Goal: Task Accomplishment & Management: Use online tool/utility

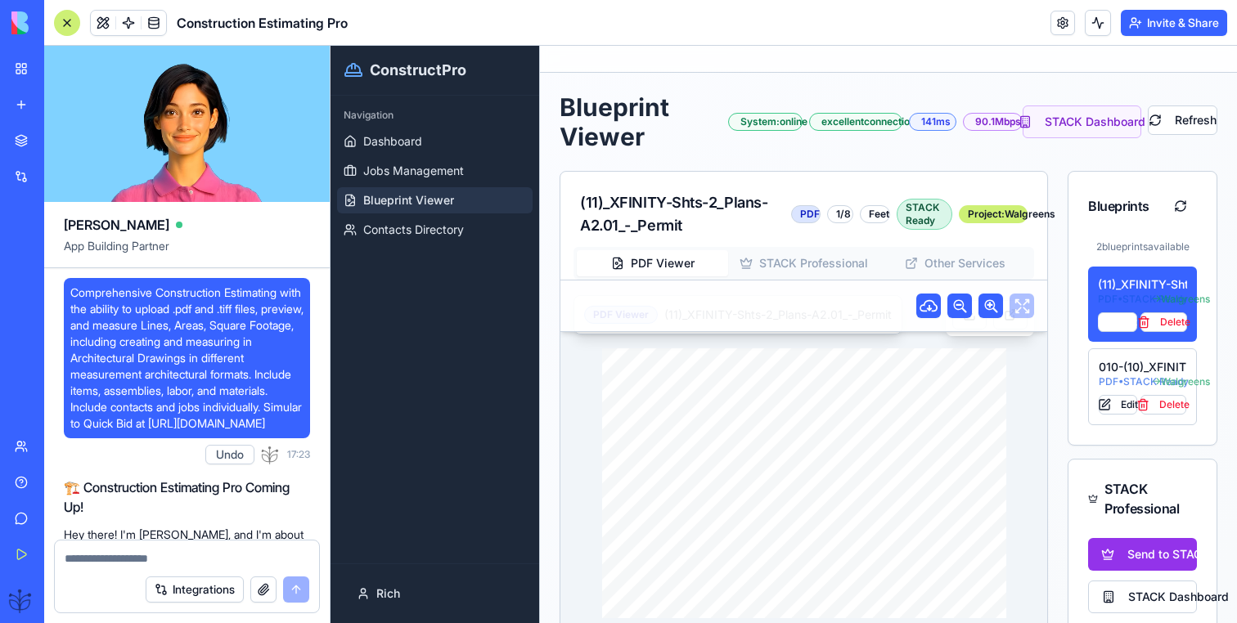
scroll to position [68037, 0]
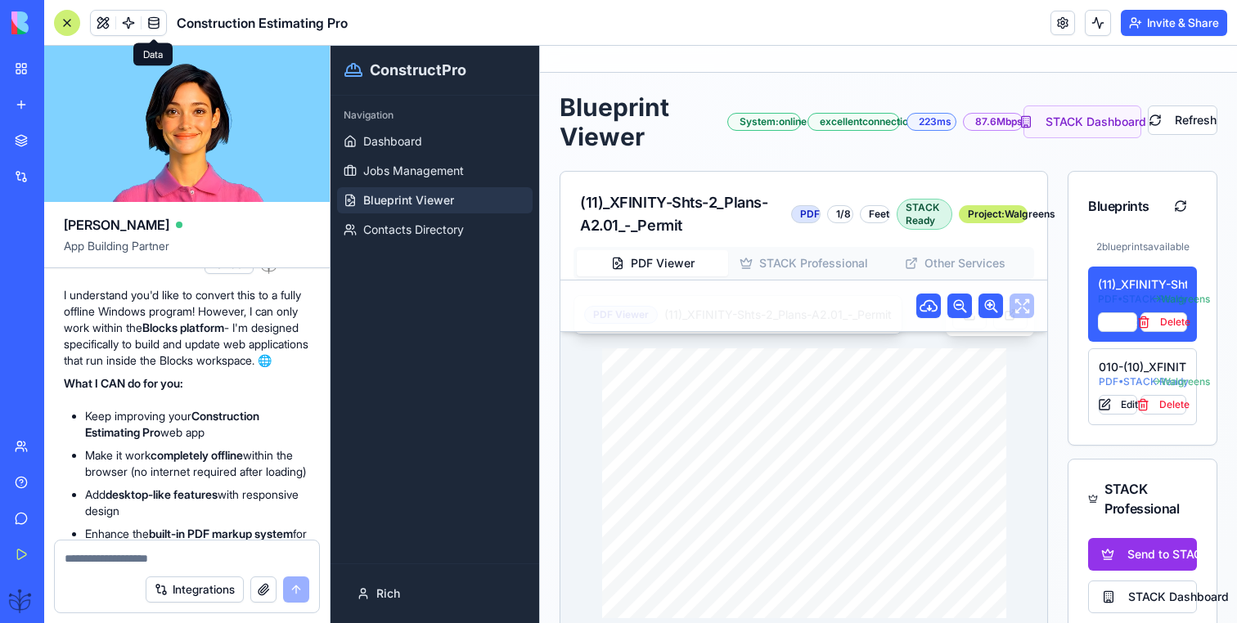
click at [67, 26] on div at bounding box center [67, 23] width 26 height 26
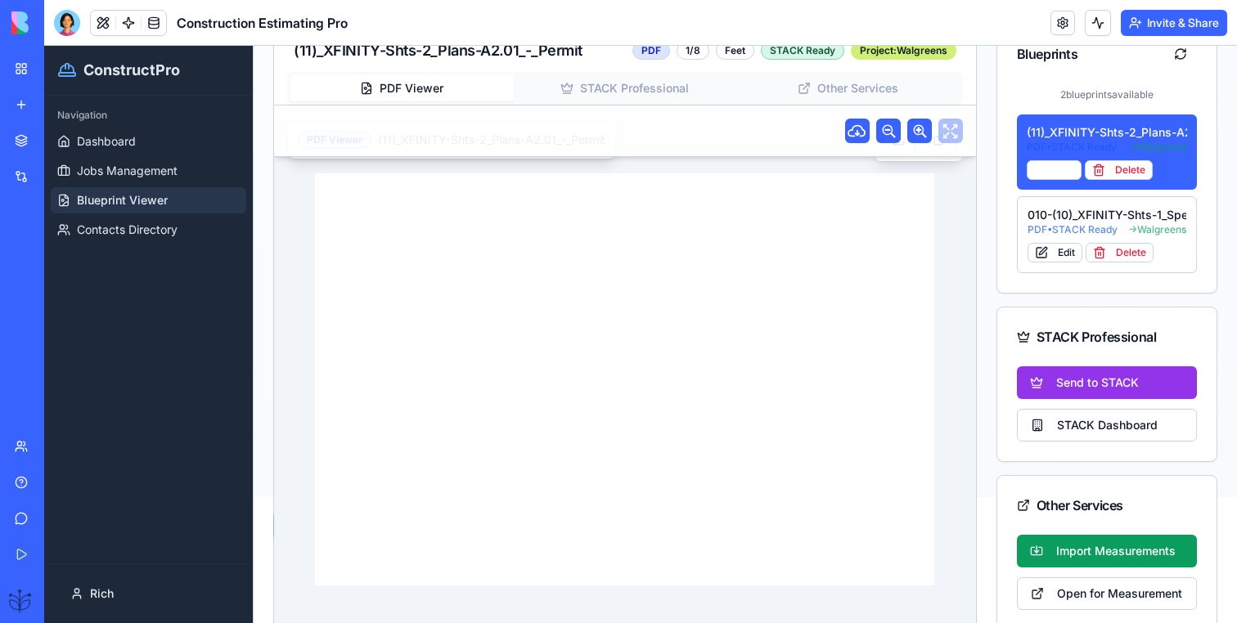
scroll to position [185, 0]
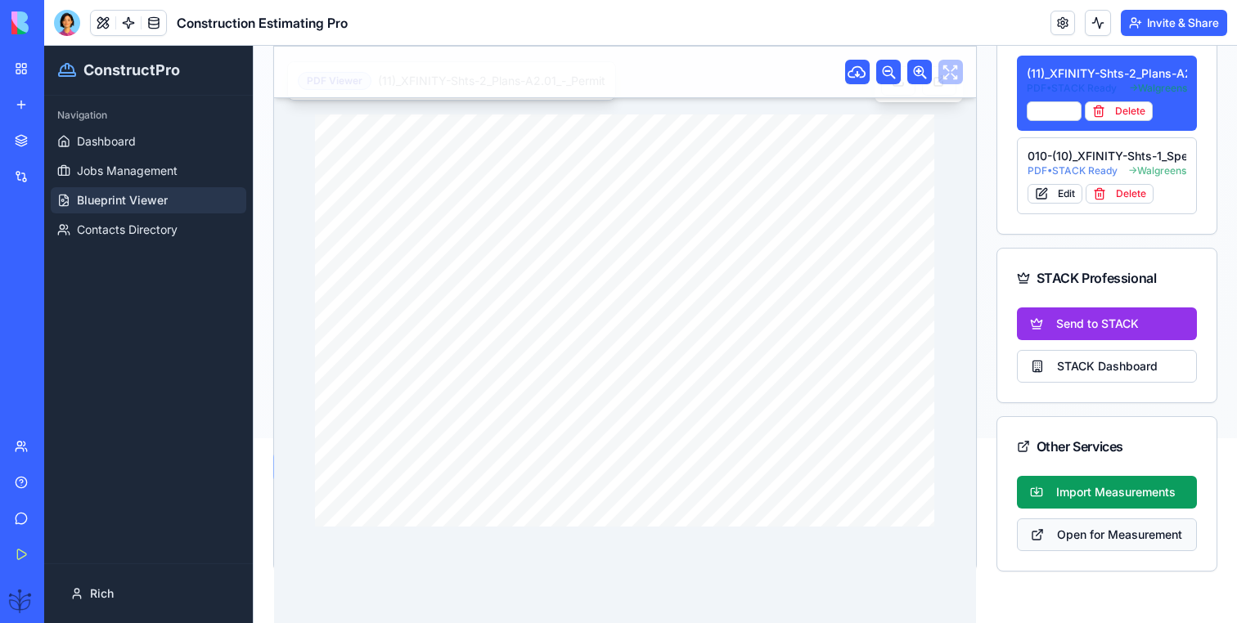
click at [1090, 535] on button "Open for Measurement" at bounding box center [1107, 535] width 181 height 33
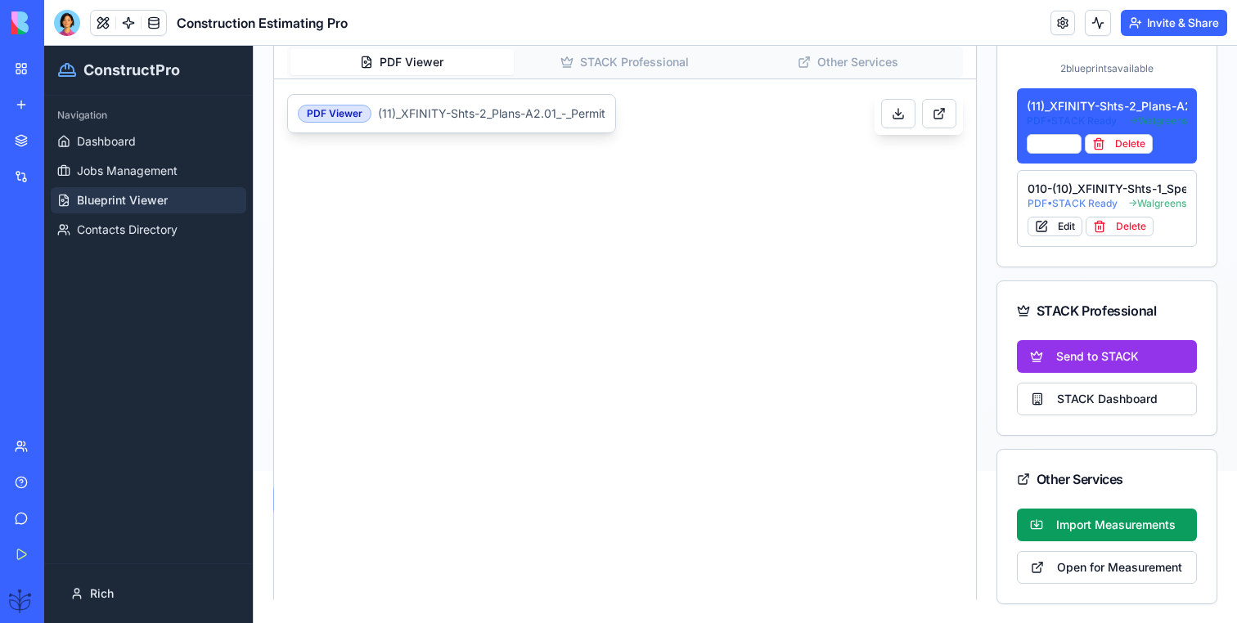
scroll to position [0, 0]
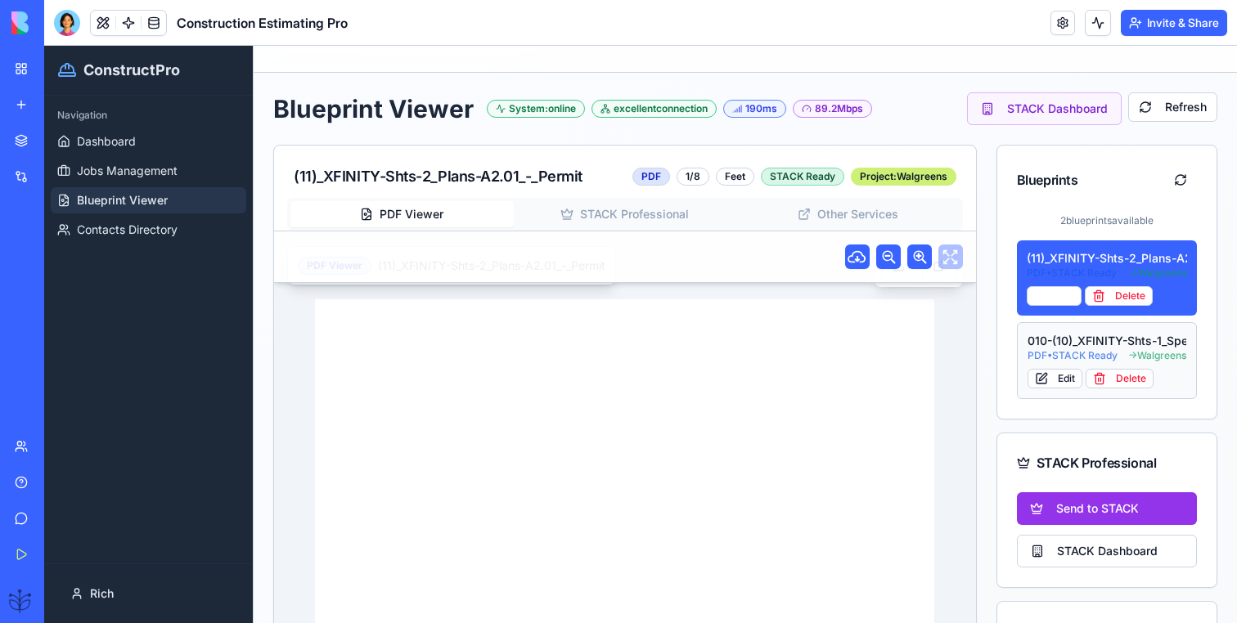
click at [1127, 327] on button "010-(10)_XFINITY-Shts-1_Specs-A1 PDF • STACK Ready → Walgreens Edit Delete" at bounding box center [1107, 360] width 181 height 77
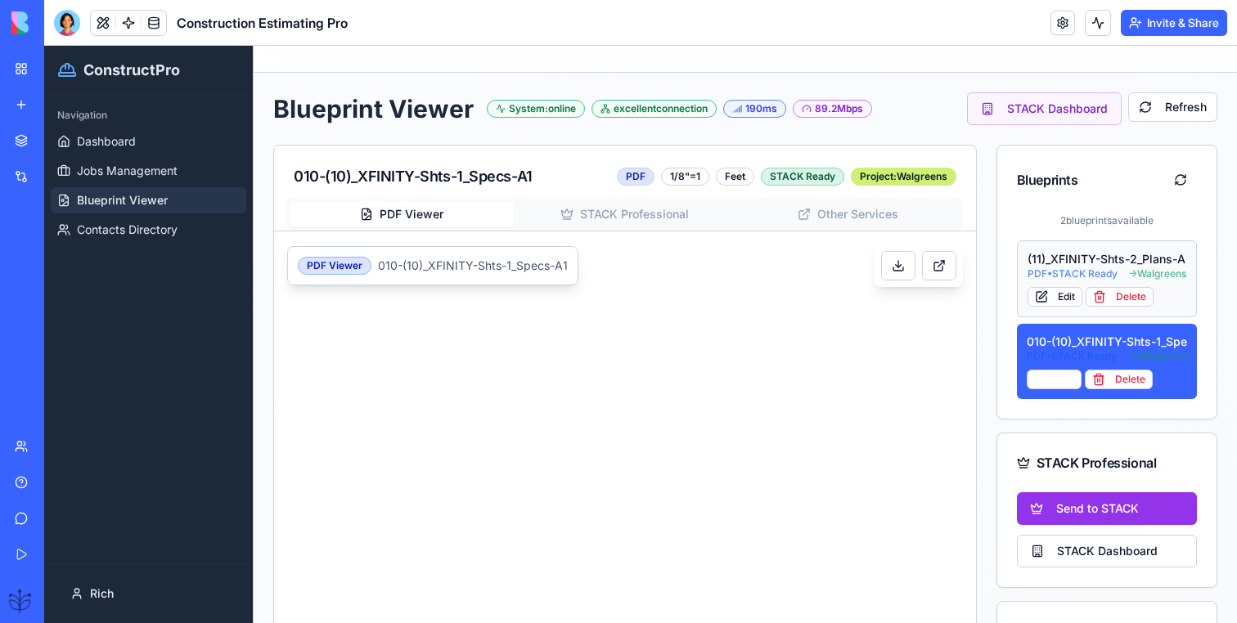
click at [1125, 263] on div "(11)_XFINITY-Shts-2_Plans-A2.01_-_Permit" at bounding box center [1106, 259] width 159 height 16
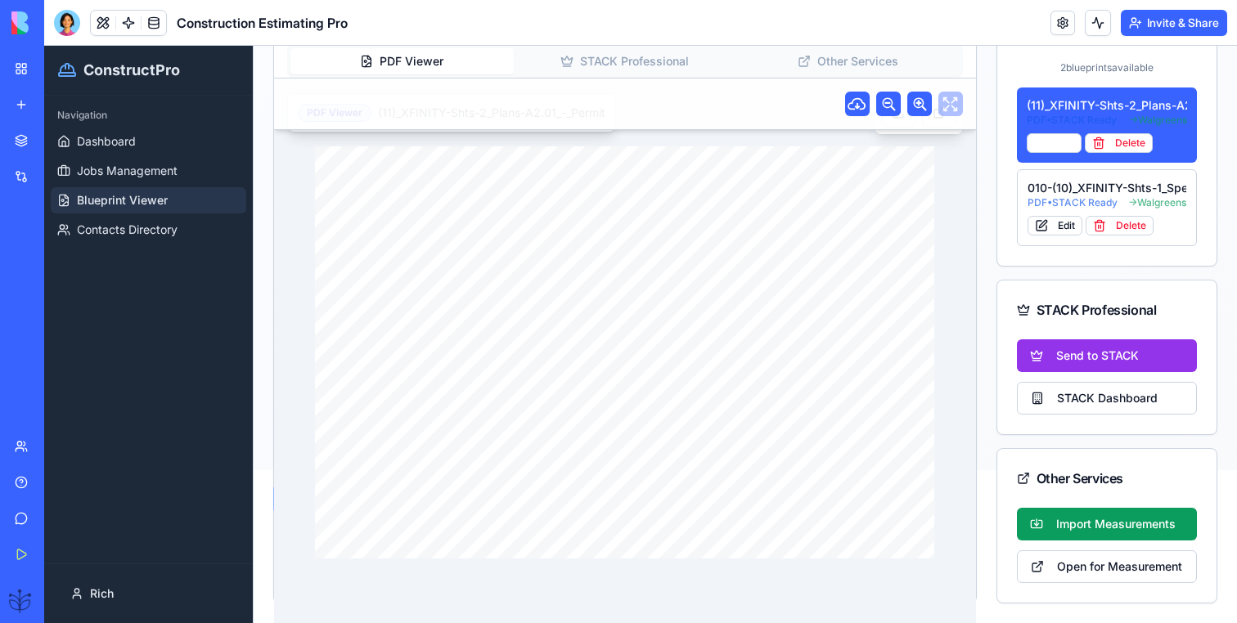
scroll to position [150, 0]
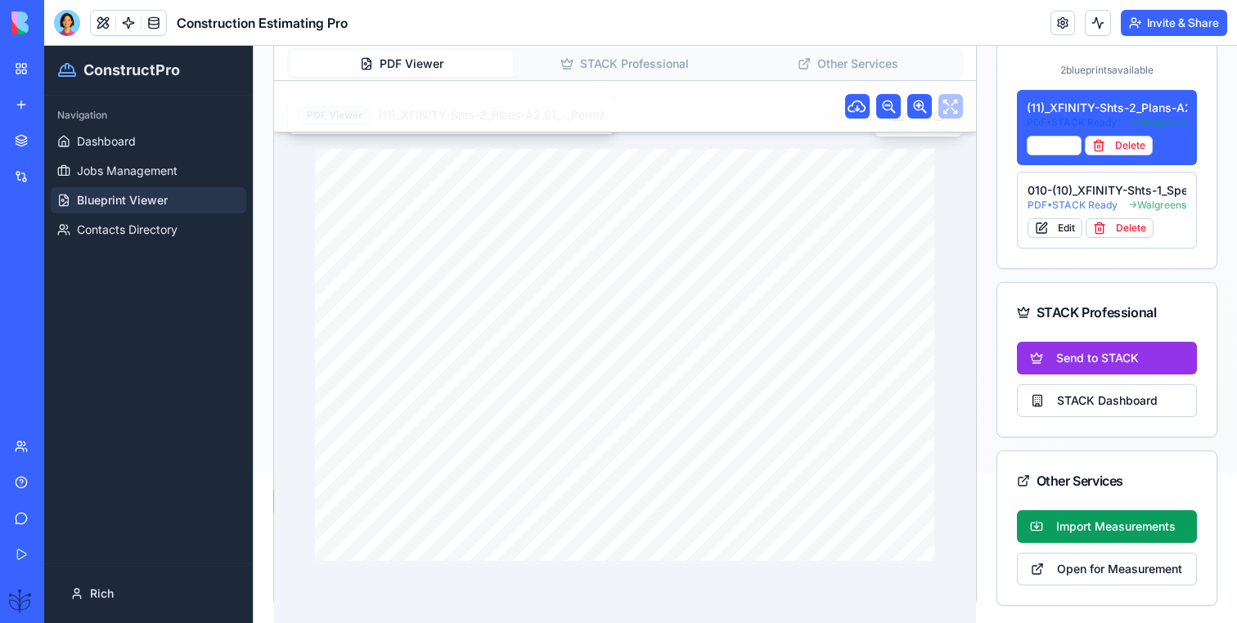
drag, startPoint x: 645, startPoint y: 364, endPoint x: 661, endPoint y: 371, distance: 17.9
click at [661, 371] on div "DRAWING TITLE: ARCH. PROJECT # DRAWN: CHECKED: DISTRIBUTION: DATE: CONTRACTOR(S…" at bounding box center [625, 355] width 620 height 413
drag, startPoint x: 661, startPoint y: 371, endPoint x: 550, endPoint y: 410, distance: 117.7
click at [550, 410] on div "DRAWING TITLE: ARCH. PROJECT # DRAWN: CHECKED: DISTRIBUTION: DATE: CONTRACTOR(S…" at bounding box center [625, 355] width 620 height 413
drag, startPoint x: 550, startPoint y: 410, endPoint x: 549, endPoint y: 181, distance: 229.0
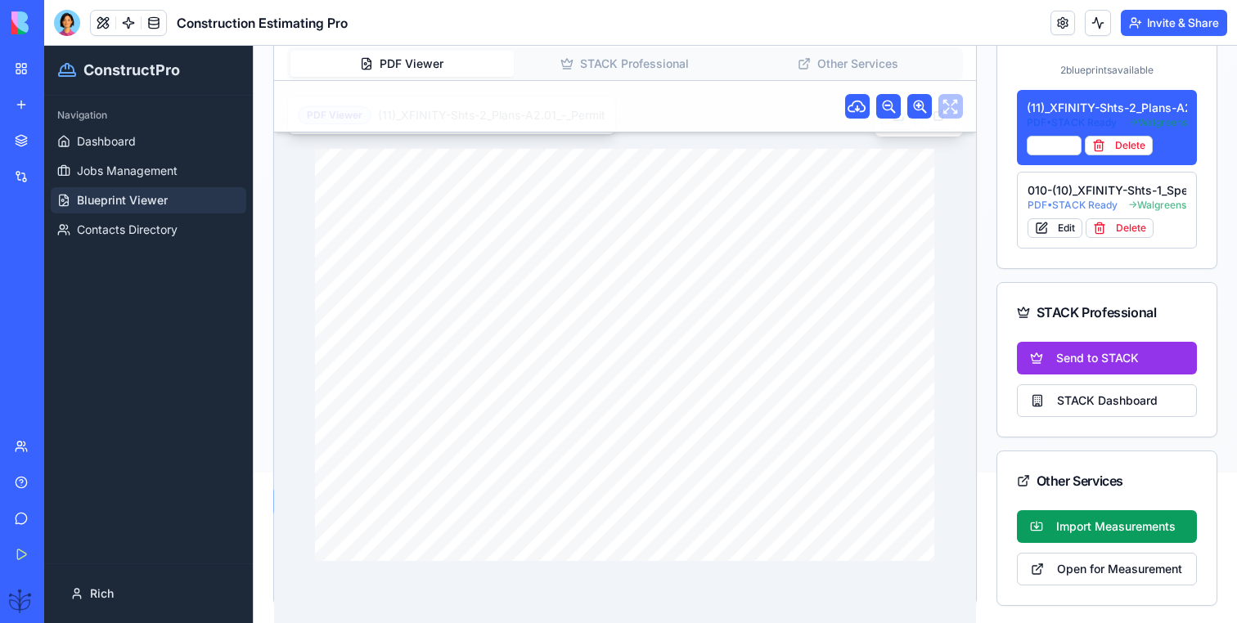
click at [549, 178] on div "DRAWING TITLE: ARCH. PROJECT # DRAWN: CHECKED: DISTRIBUTION: DATE: CONTRACTOR(S…" at bounding box center [625, 355] width 620 height 413
drag, startPoint x: 549, startPoint y: 181, endPoint x: 537, endPoint y: 336, distance: 155.9
click at [537, 338] on div "DRAWING TITLE: ARCH. PROJECT # DRAWN: CHECKED: DISTRIBUTION: DATE: CONTRACTOR(S…" at bounding box center [625, 355] width 620 height 413
drag, startPoint x: 537, startPoint y: 336, endPoint x: 447, endPoint y: 335, distance: 89.2
click at [447, 335] on div "DRAWING TITLE: ARCH. PROJECT # DRAWN: CHECKED: DISTRIBUTION: DATE: CONTRACTOR(S…" at bounding box center [625, 355] width 620 height 413
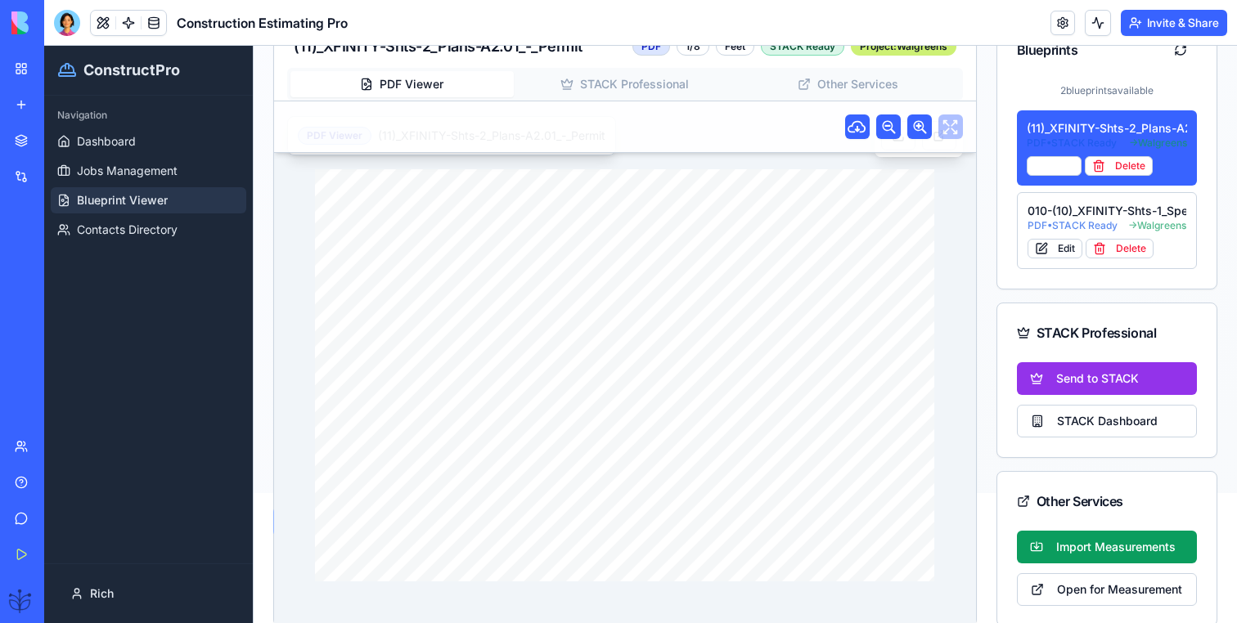
scroll to position [121, 0]
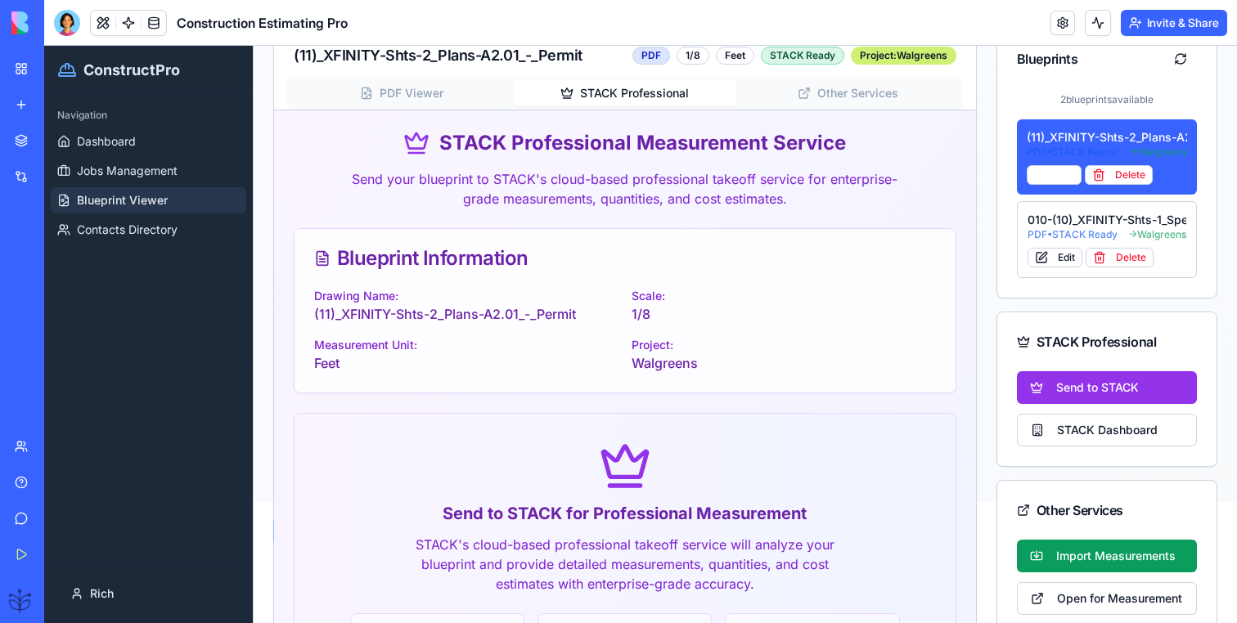
click at [620, 91] on button "STACK Professional" at bounding box center [625, 93] width 223 height 26
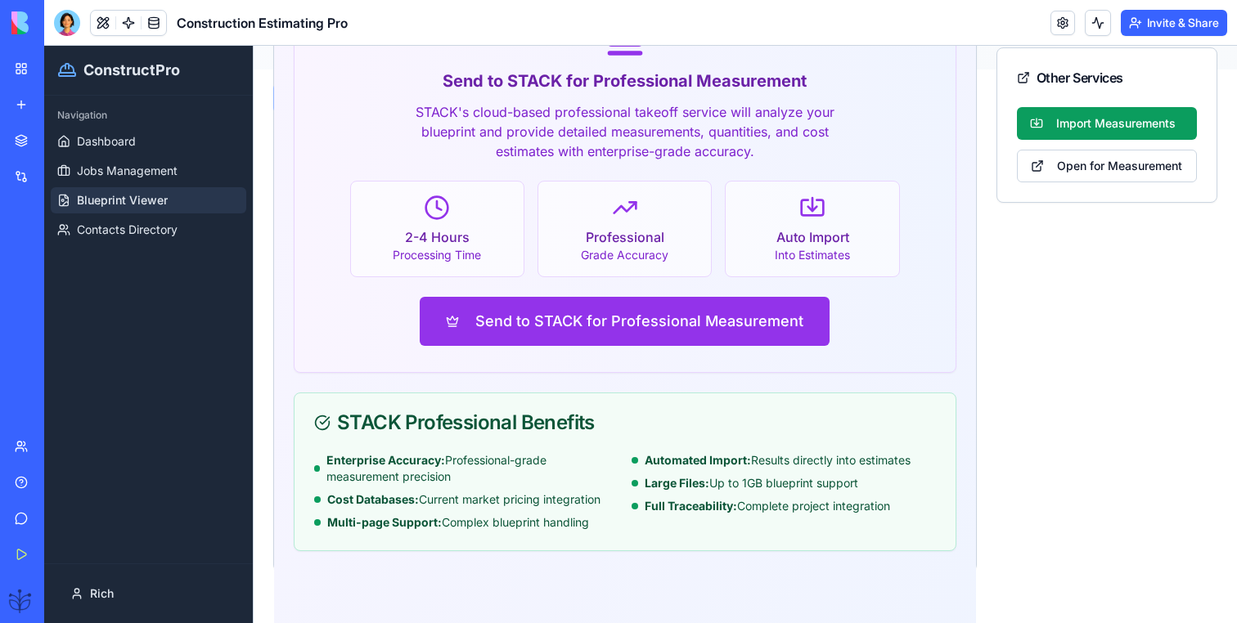
scroll to position [0, 0]
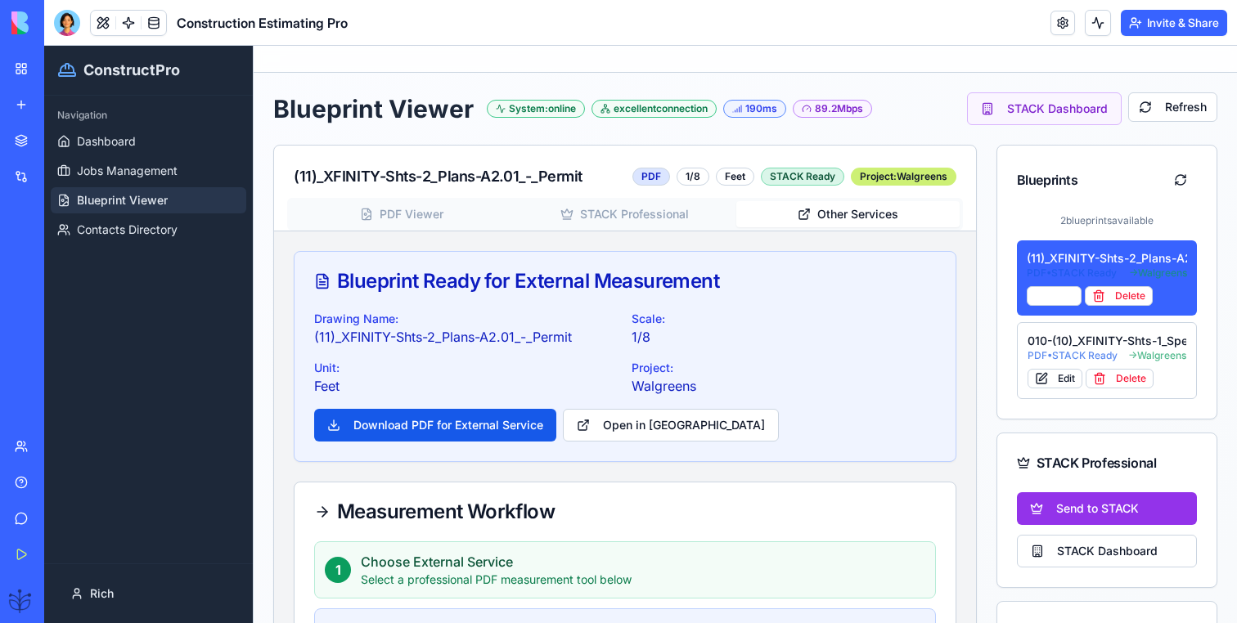
click at [793, 217] on button "Other Services" at bounding box center [847, 214] width 223 height 26
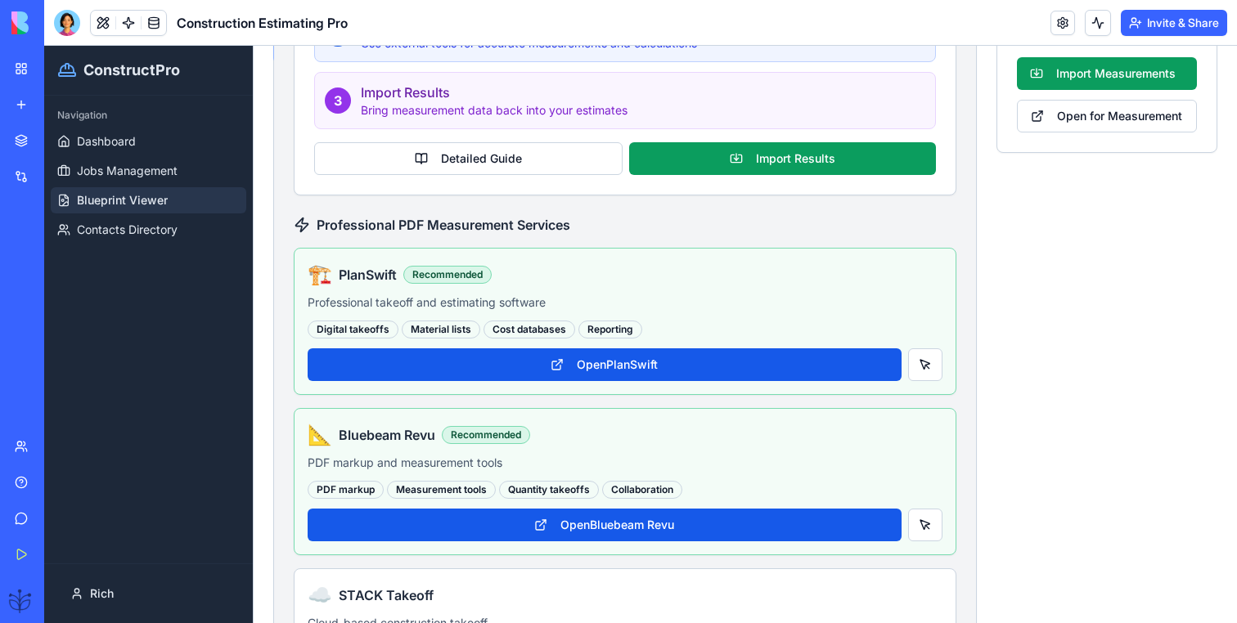
scroll to position [627, 0]
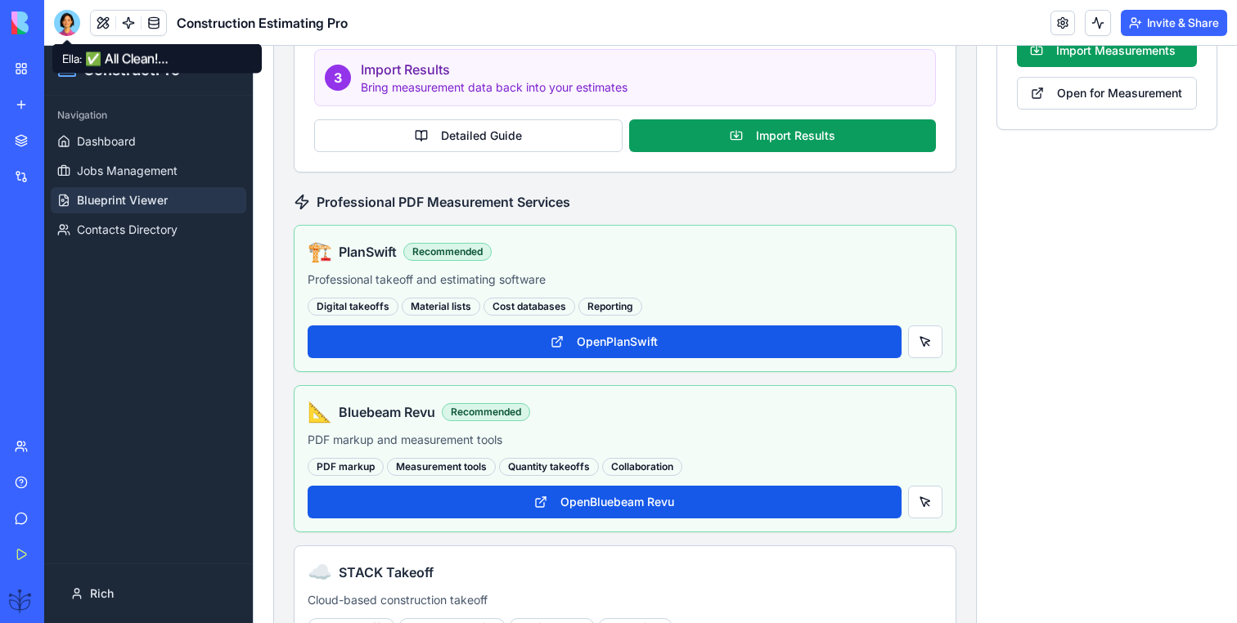
click at [63, 29] on div at bounding box center [67, 23] width 26 height 26
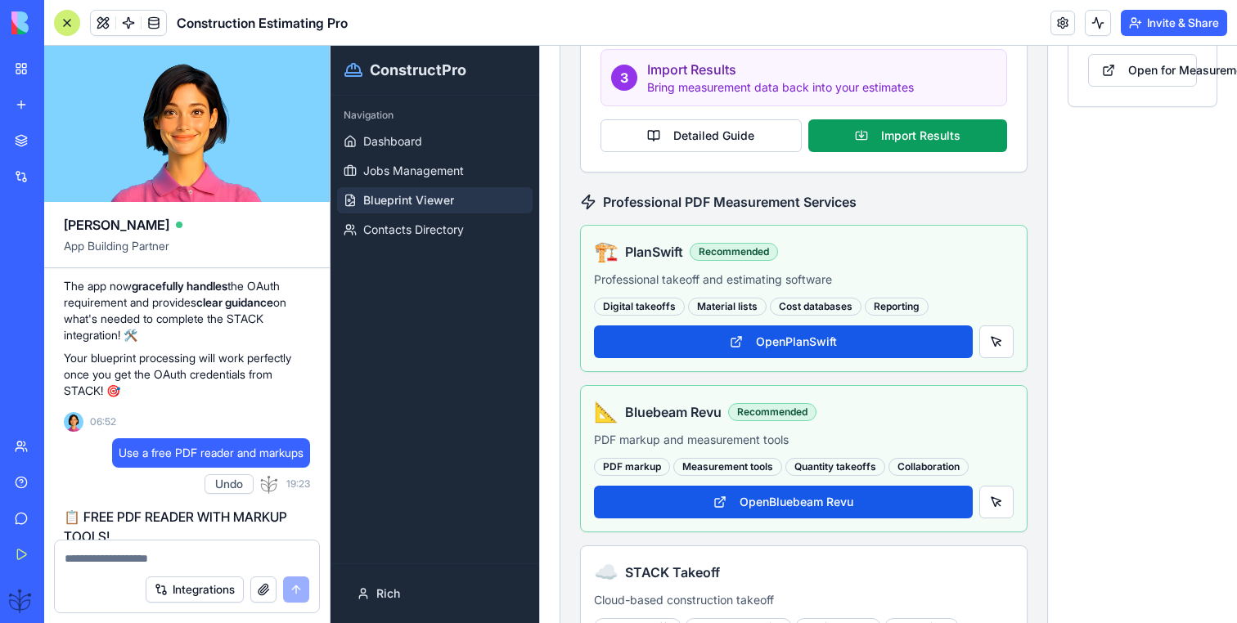
scroll to position [66502, 0]
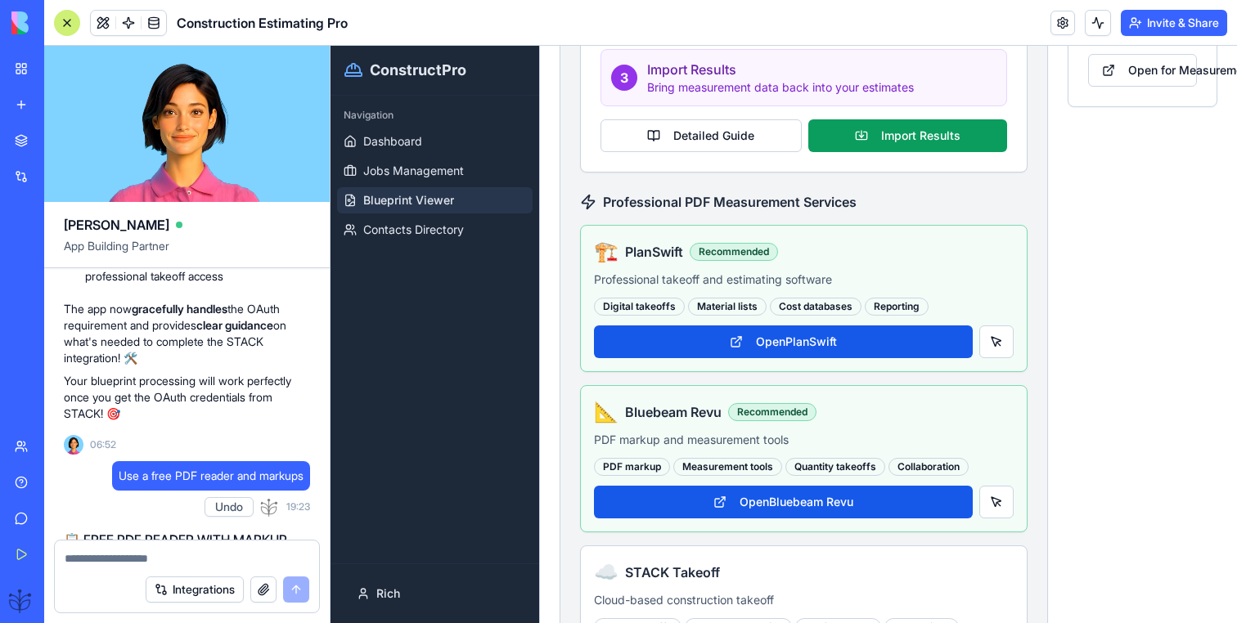
drag, startPoint x: 20, startPoint y: 142, endPoint x: 56, endPoint y: 65, distance: 85.2
click at [56, 65] on div "My Workspace" at bounding box center [49, 69] width 21 height 16
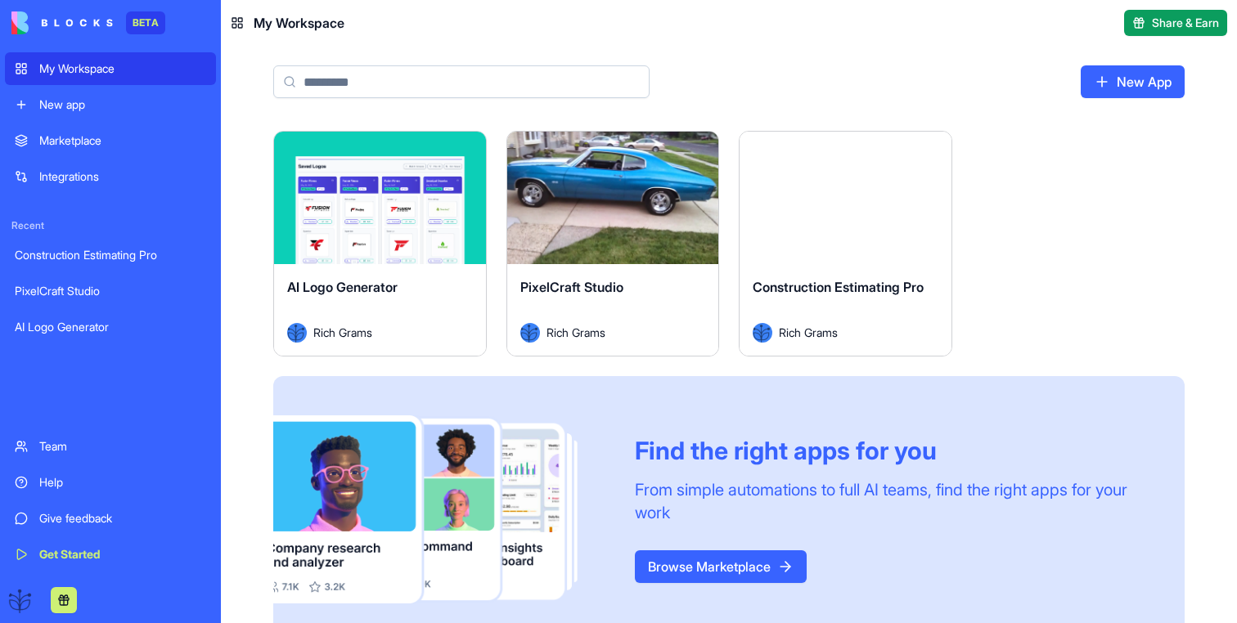
click at [621, 184] on button "Launch" at bounding box center [612, 198] width 123 height 33
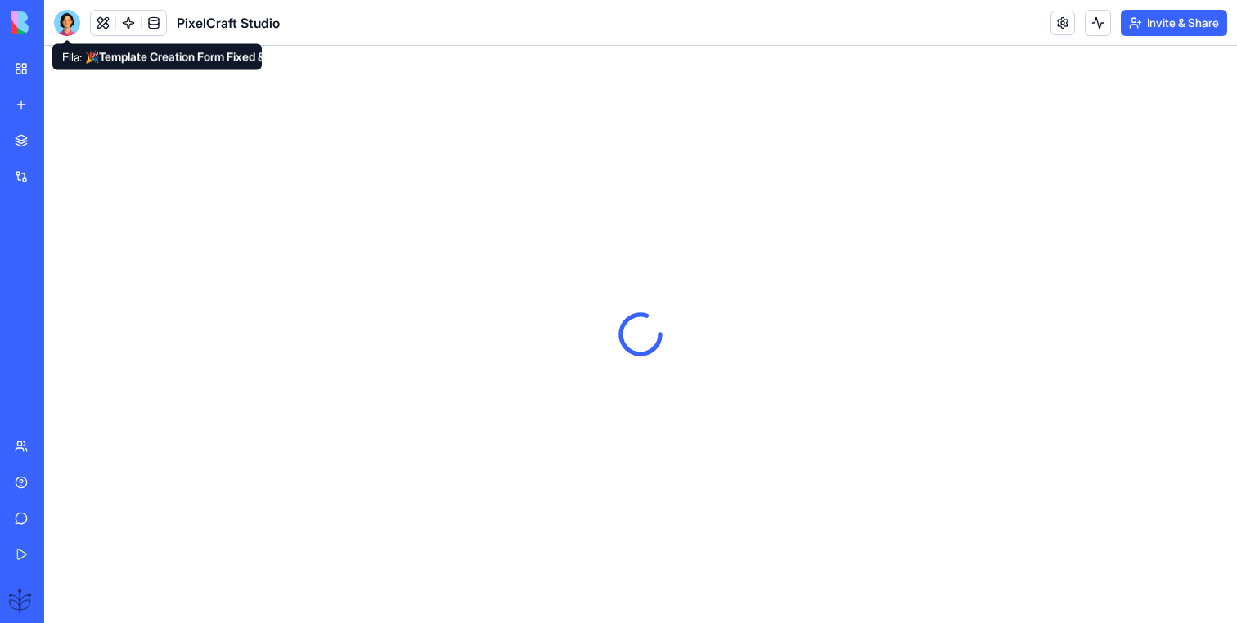
click at [63, 19] on div at bounding box center [67, 23] width 26 height 26
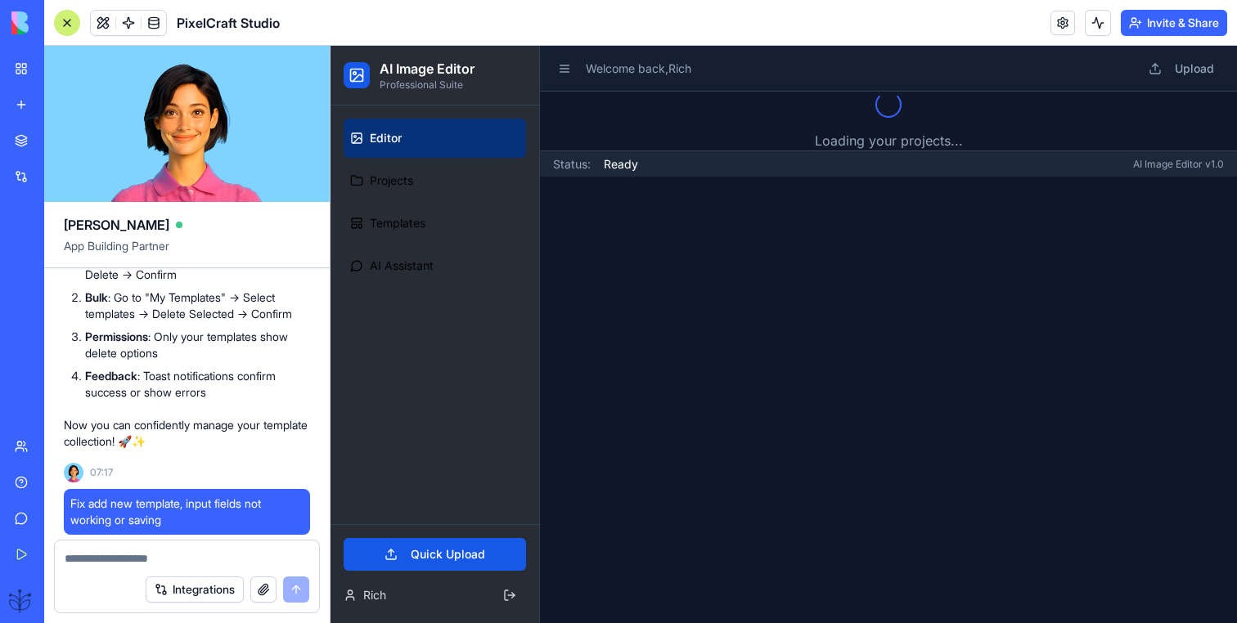
scroll to position [11186, 0]
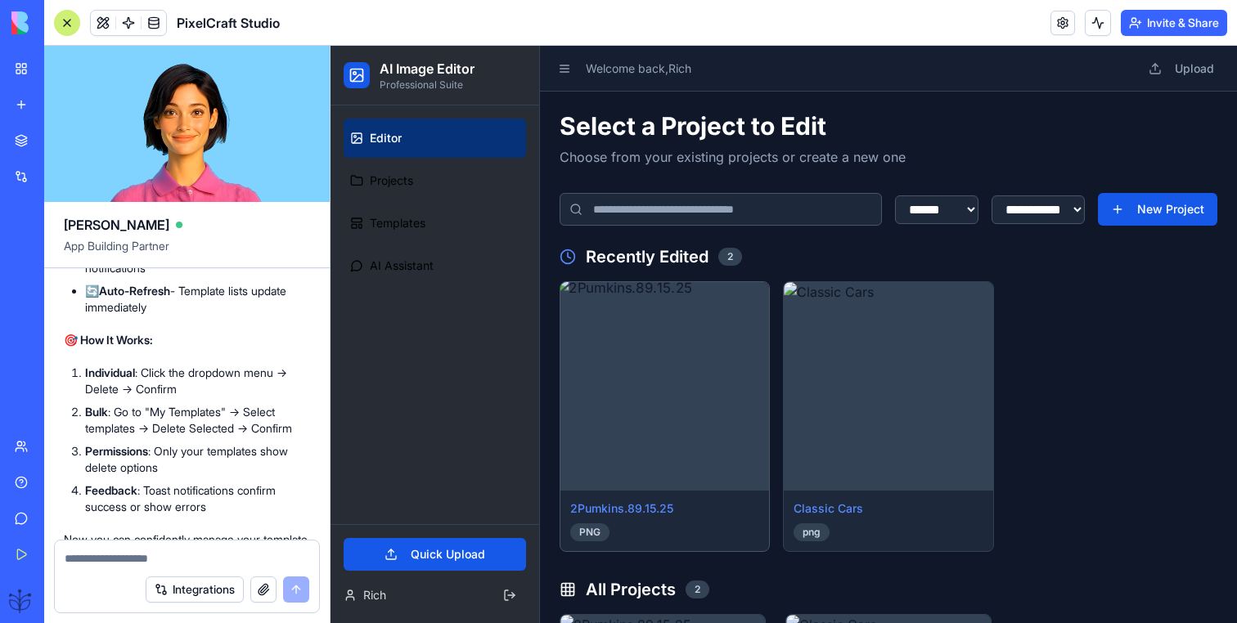
click at [690, 423] on img at bounding box center [664, 386] width 219 height 219
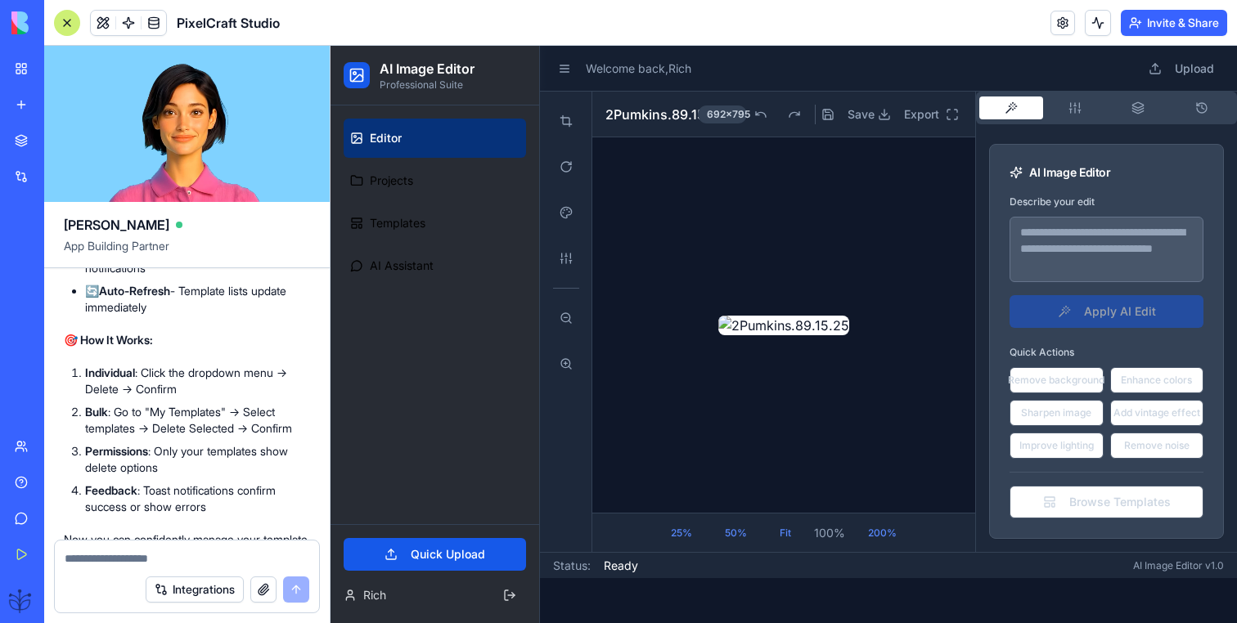
click at [1072, 115] on button "button" at bounding box center [1075, 108] width 64 height 23
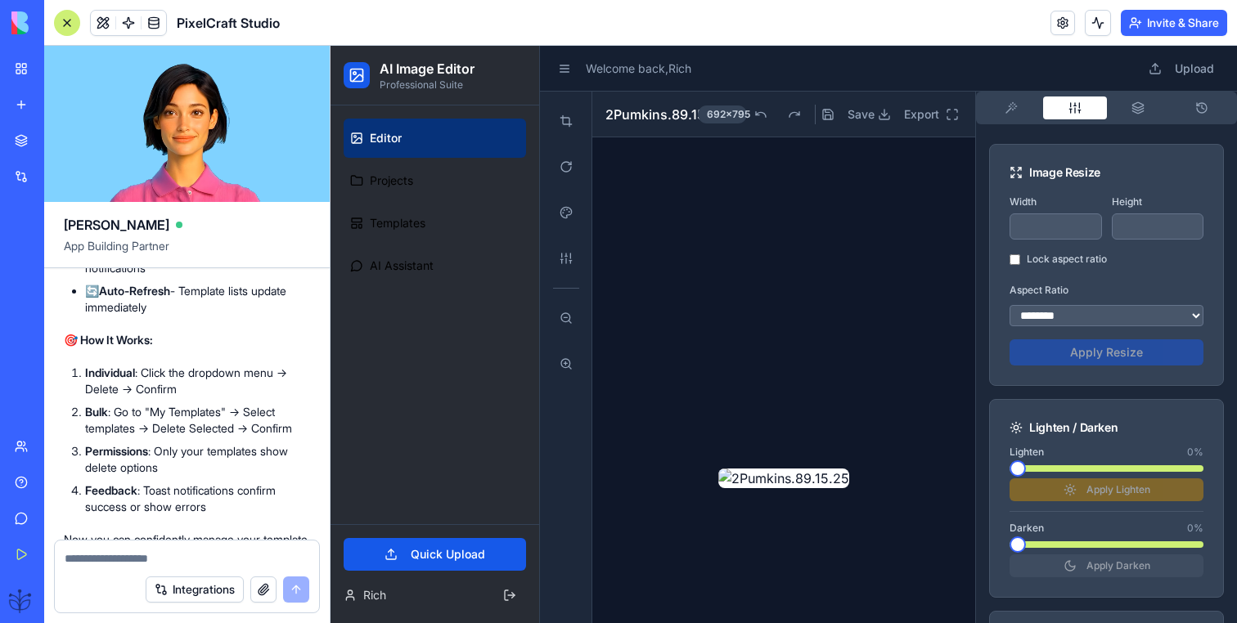
click at [1157, 110] on button "button" at bounding box center [1139, 108] width 64 height 23
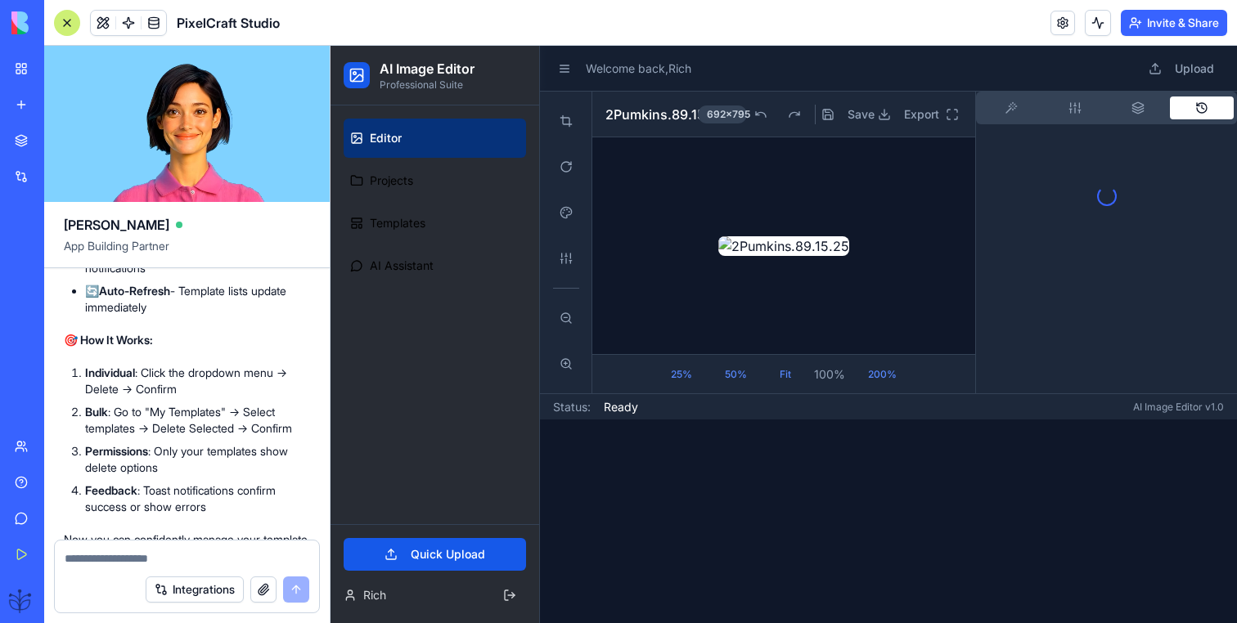
click at [1203, 110] on icon "button" at bounding box center [1201, 107] width 13 height 13
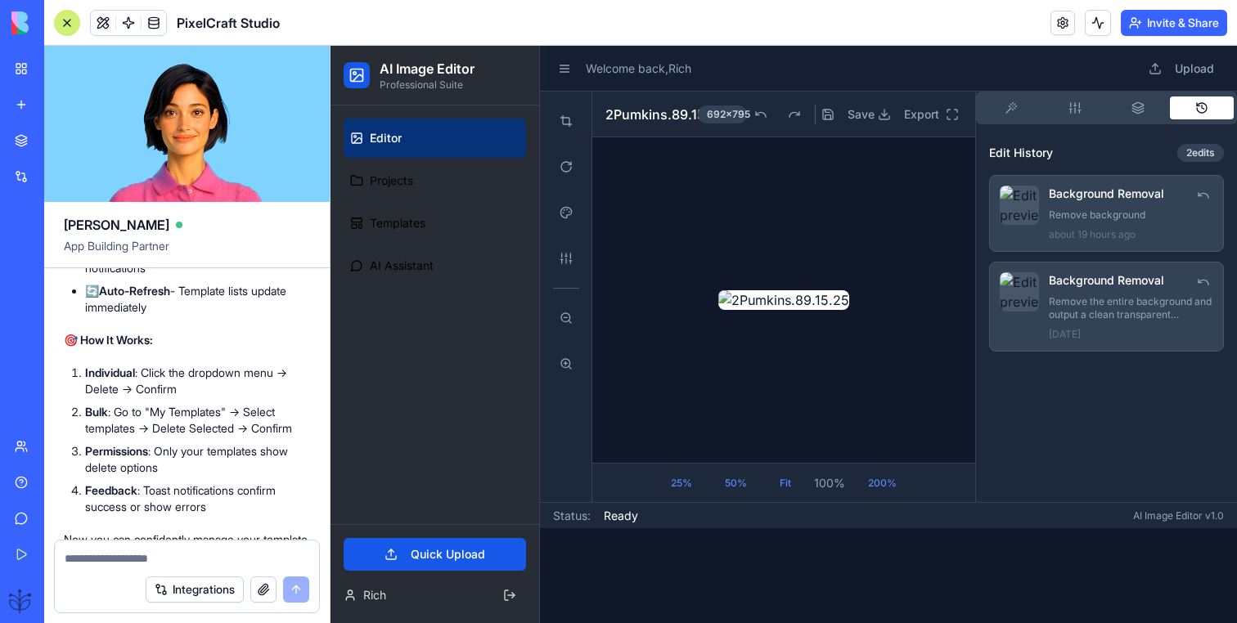
click at [1067, 198] on h4 "Background Removal" at bounding box center [1106, 194] width 115 height 16
click at [1067, 88] on header "Welcome back, Rich Upload" at bounding box center [888, 69] width 697 height 46
click at [1068, 106] on icon "button" at bounding box center [1074, 107] width 13 height 13
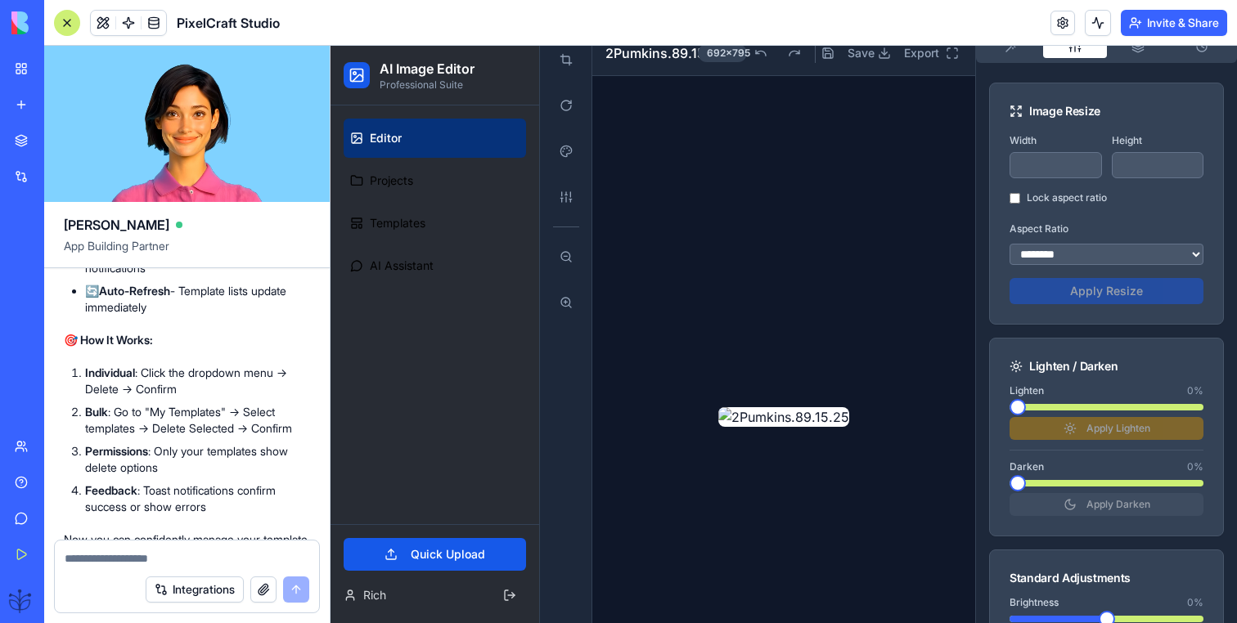
scroll to position [67, 0]
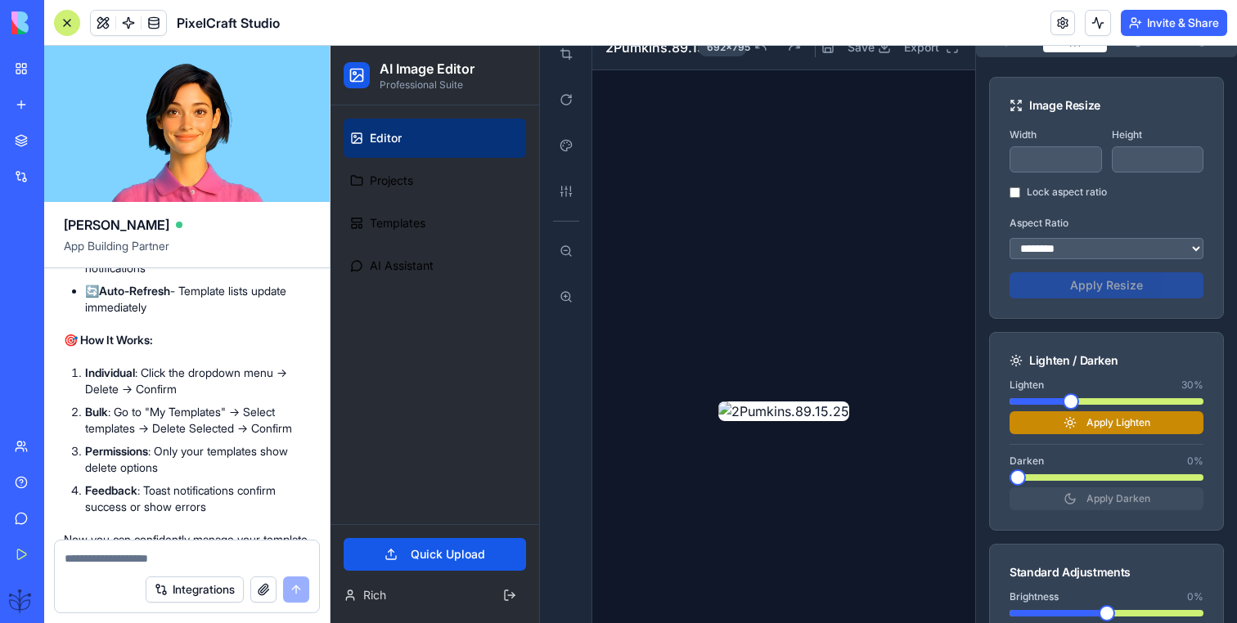
click at [1068, 405] on span at bounding box center [1070, 401] width 16 height 16
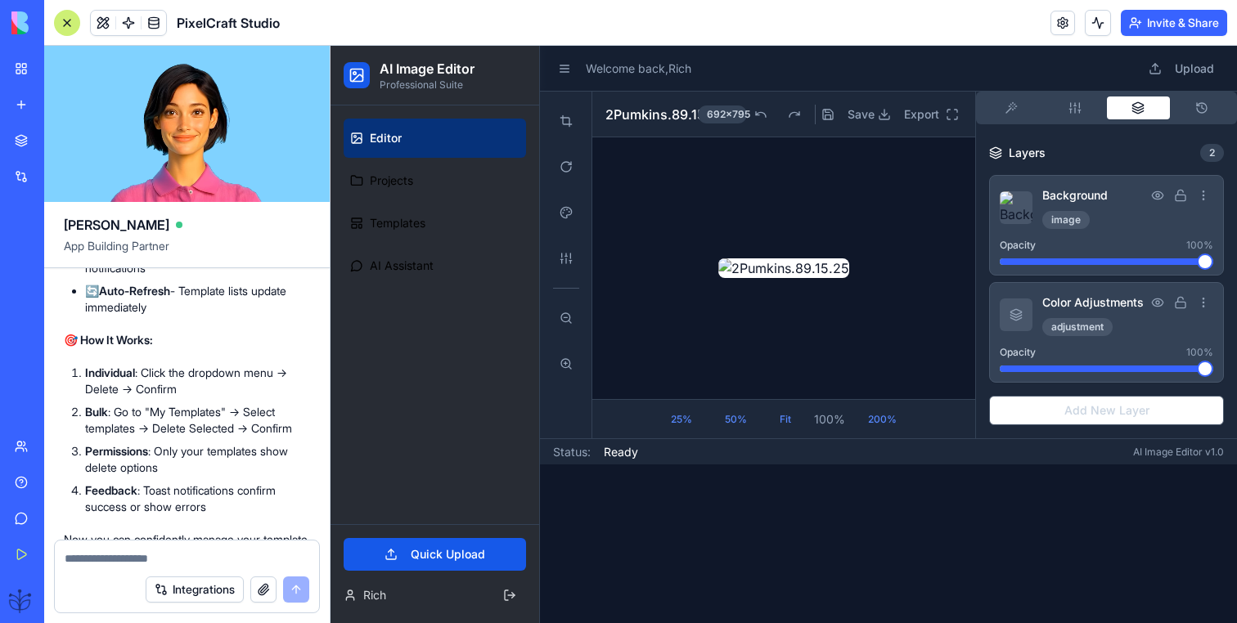
click at [1112, 111] on button "button" at bounding box center [1139, 108] width 64 height 23
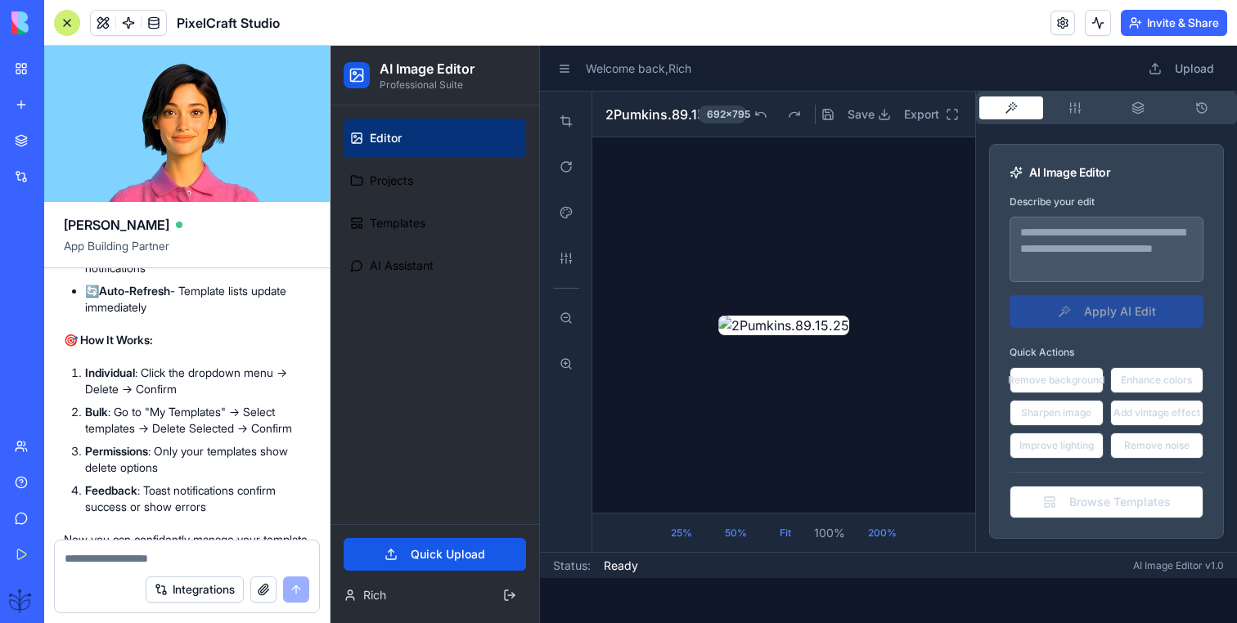
click at [996, 101] on button "button" at bounding box center [1011, 108] width 64 height 23
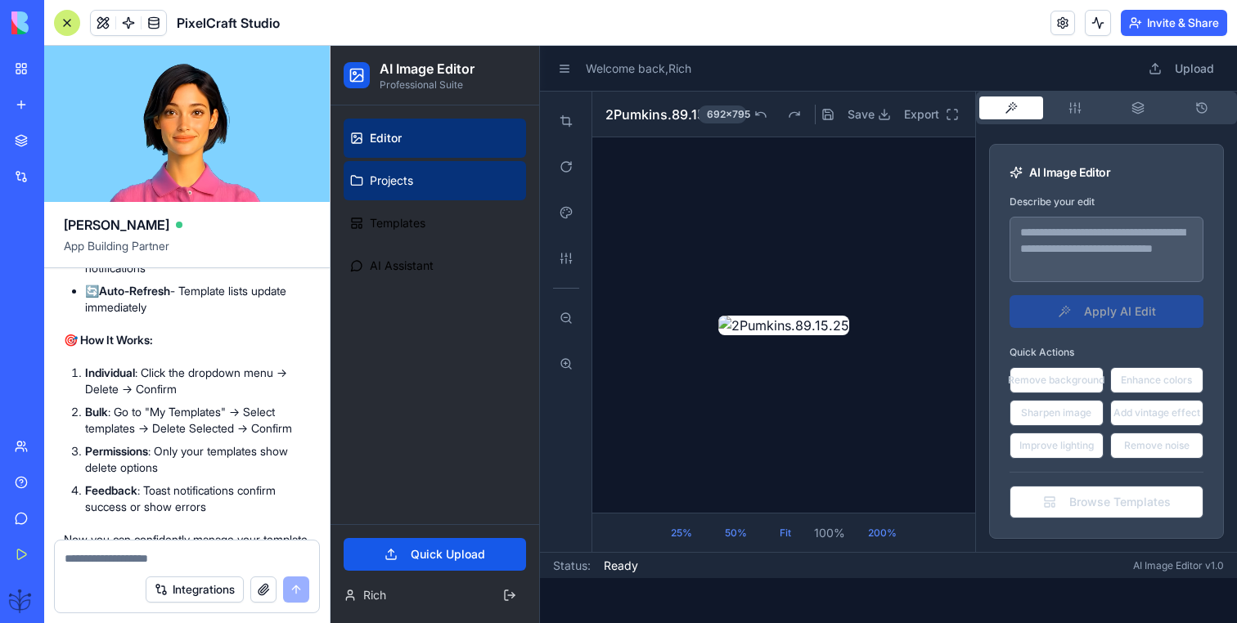
click at [396, 195] on link "Projects" at bounding box center [435, 180] width 182 height 39
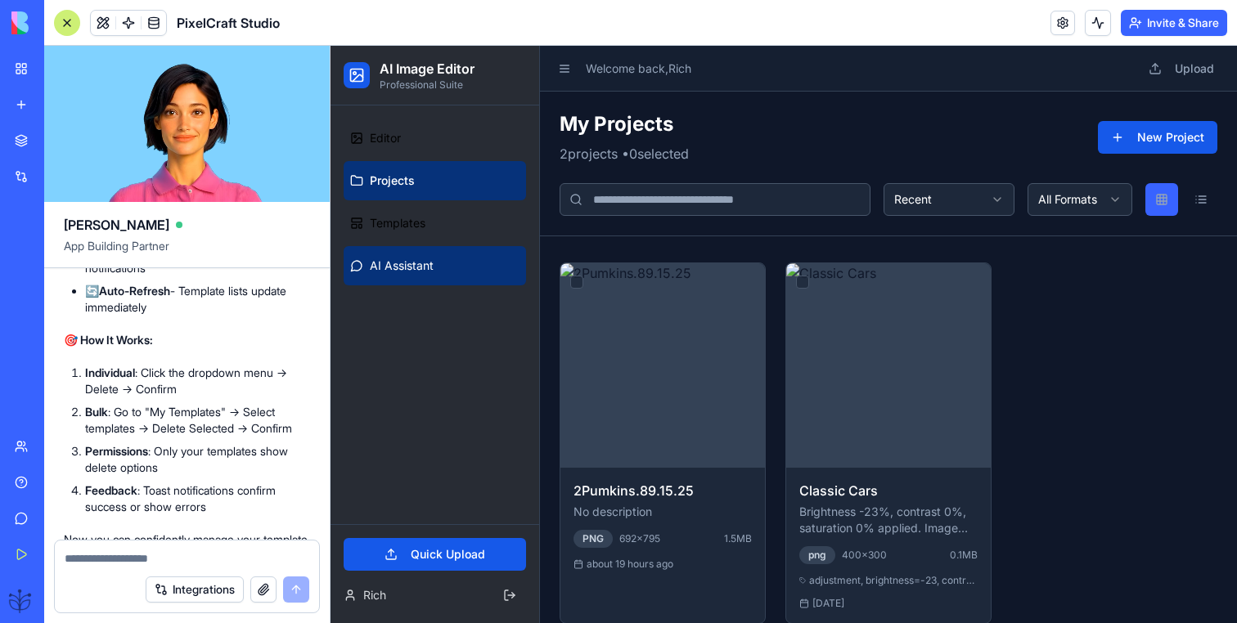
click at [424, 251] on link "AI Assistant" at bounding box center [435, 265] width 182 height 39
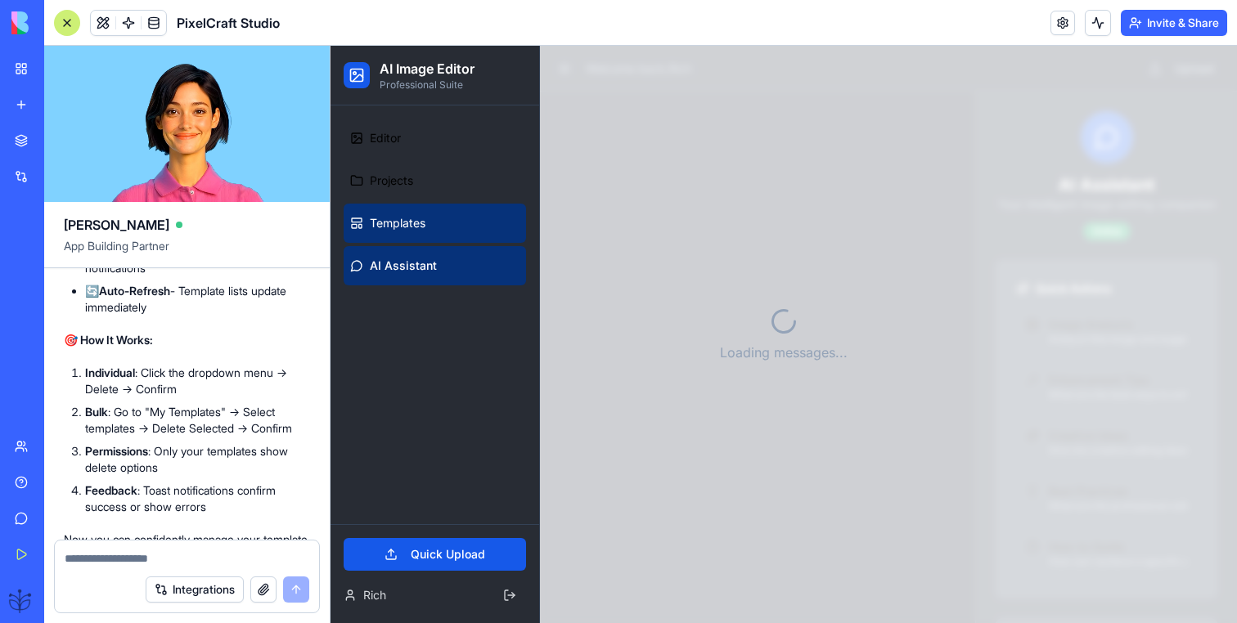
click at [437, 222] on link "Templates" at bounding box center [435, 223] width 182 height 39
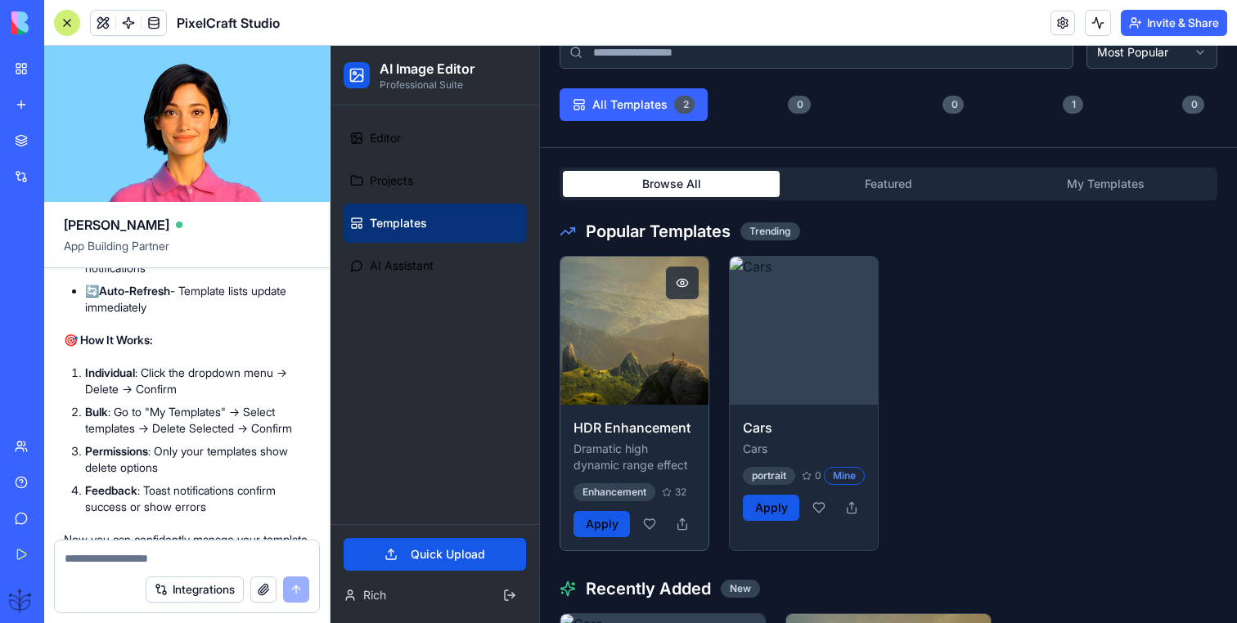
scroll to position [185, 0]
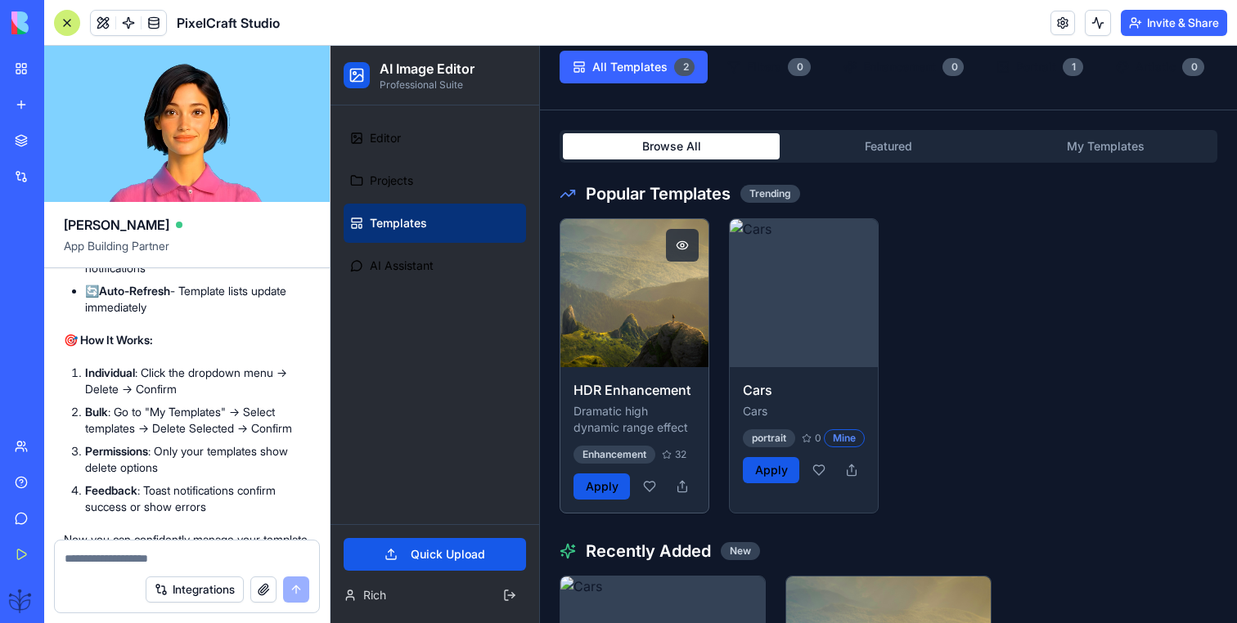
click at [607, 290] on img at bounding box center [633, 292] width 155 height 155
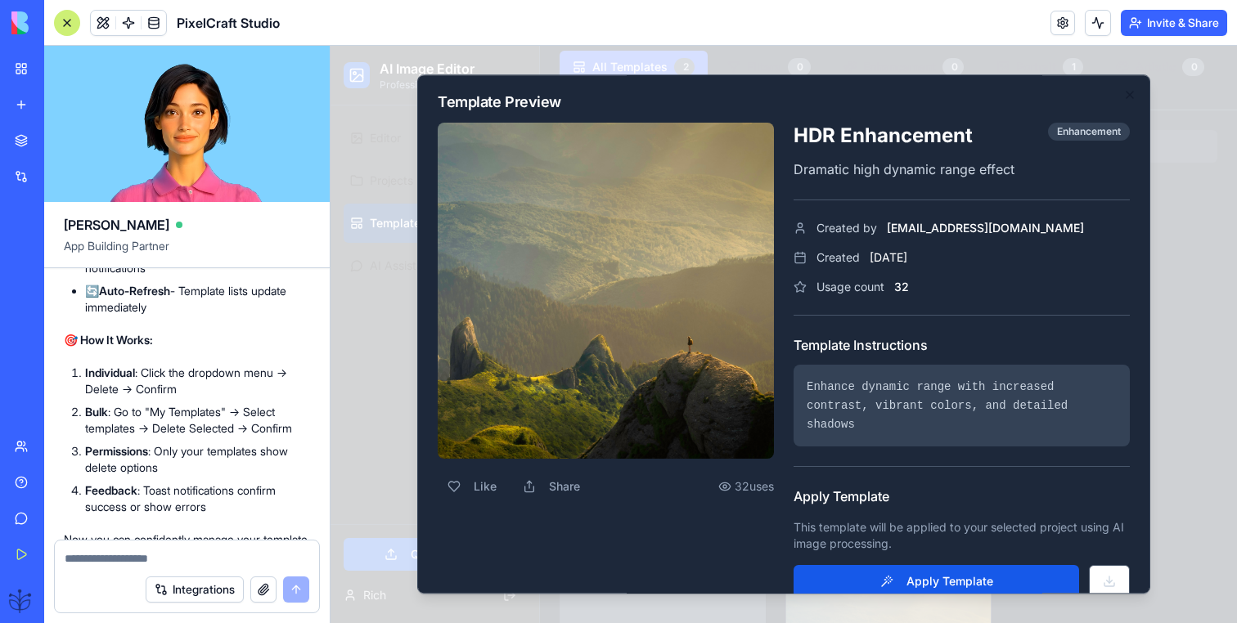
scroll to position [25, 0]
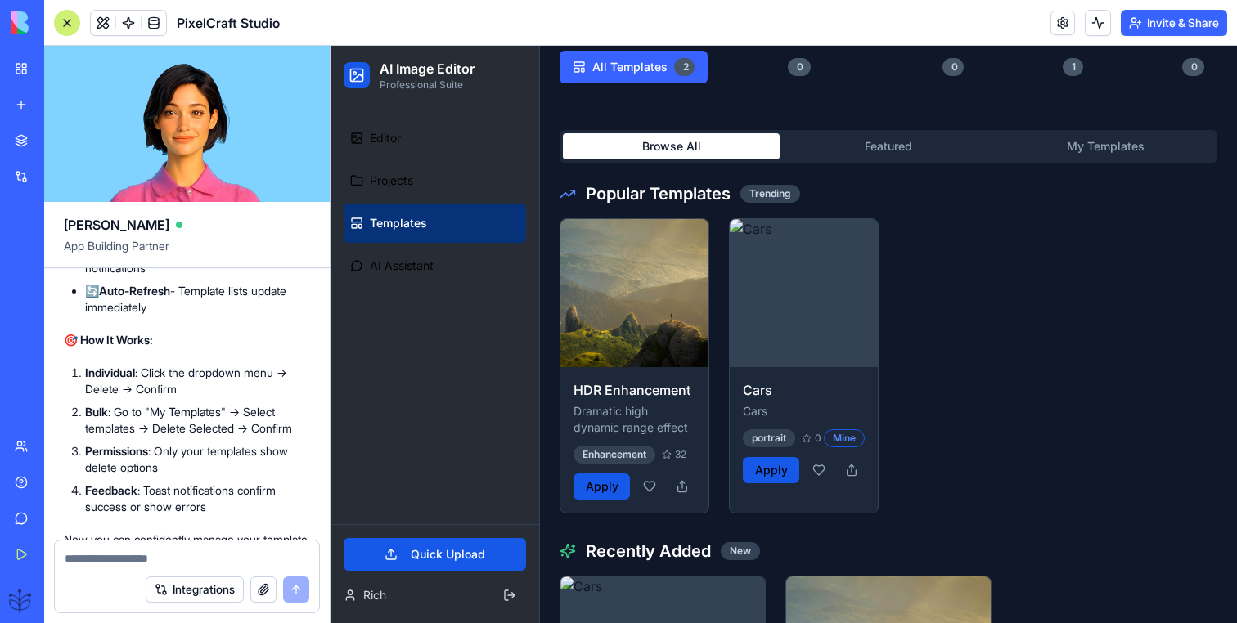
click at [19, 80] on link "My Workspace" at bounding box center [37, 68] width 65 height 33
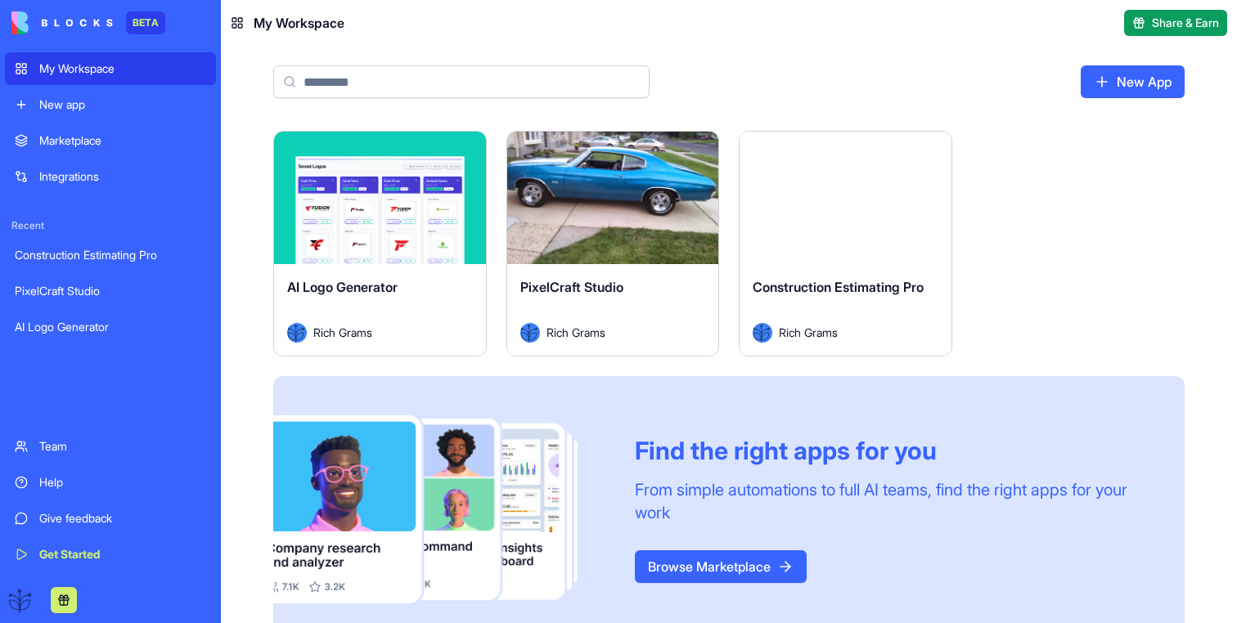
click at [838, 194] on button "Launch" at bounding box center [845, 198] width 123 height 33
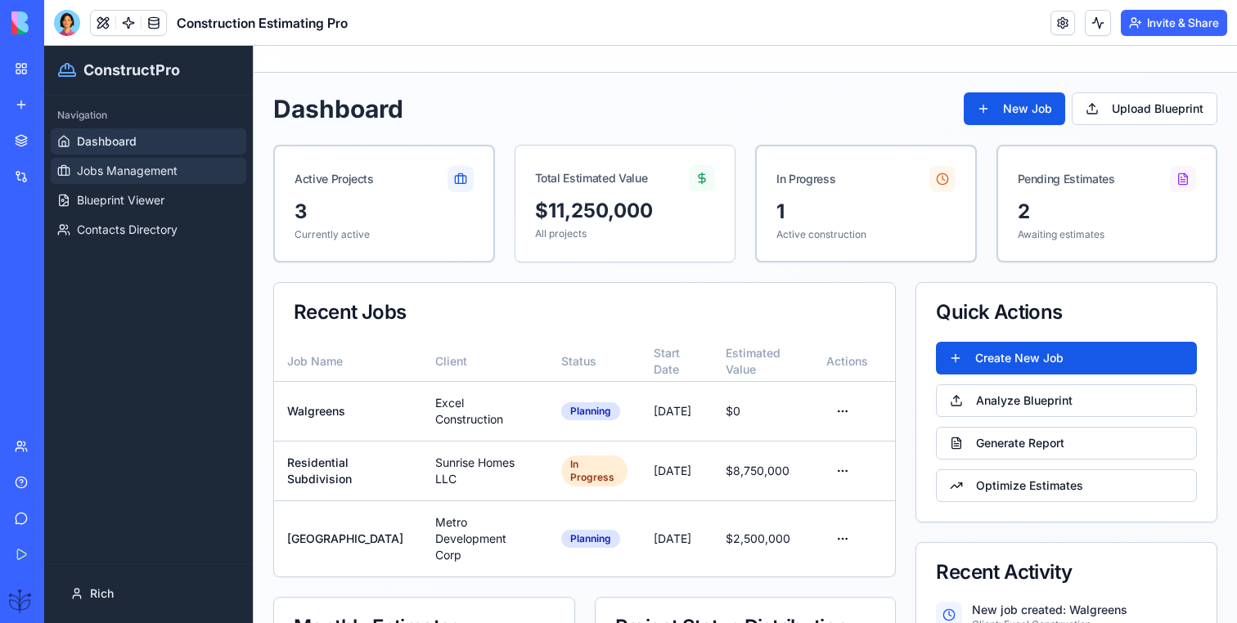
click at [155, 176] on span "Jobs Management" at bounding box center [127, 171] width 101 height 16
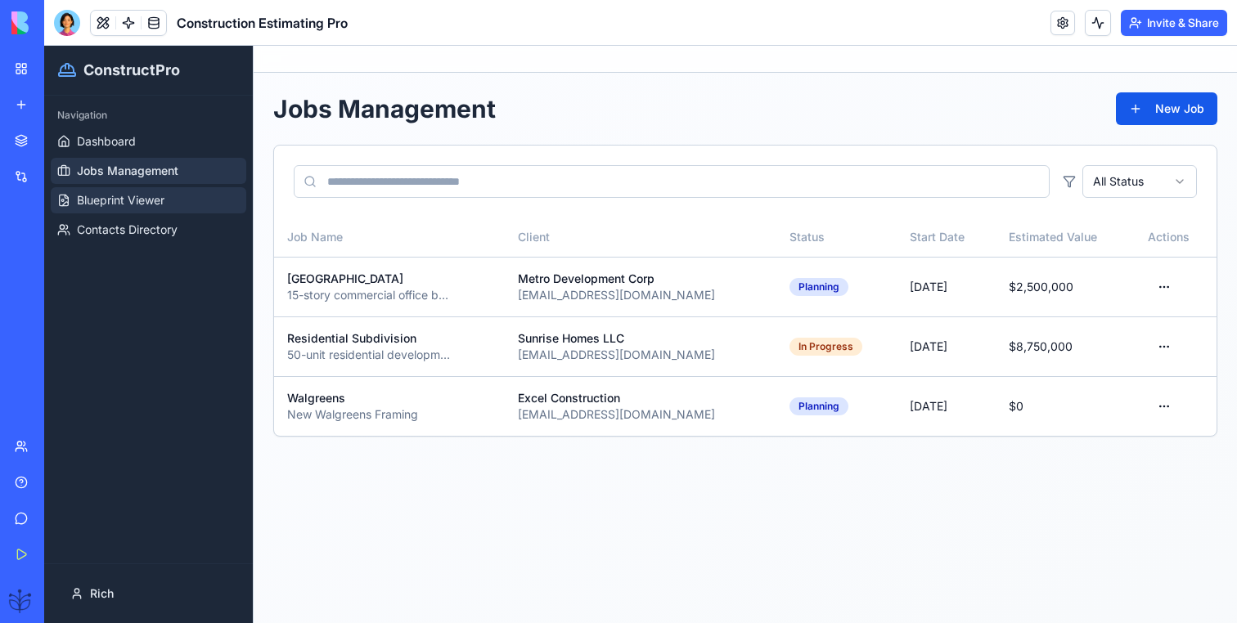
click at [155, 206] on span "Blueprint Viewer" at bounding box center [121, 200] width 88 height 16
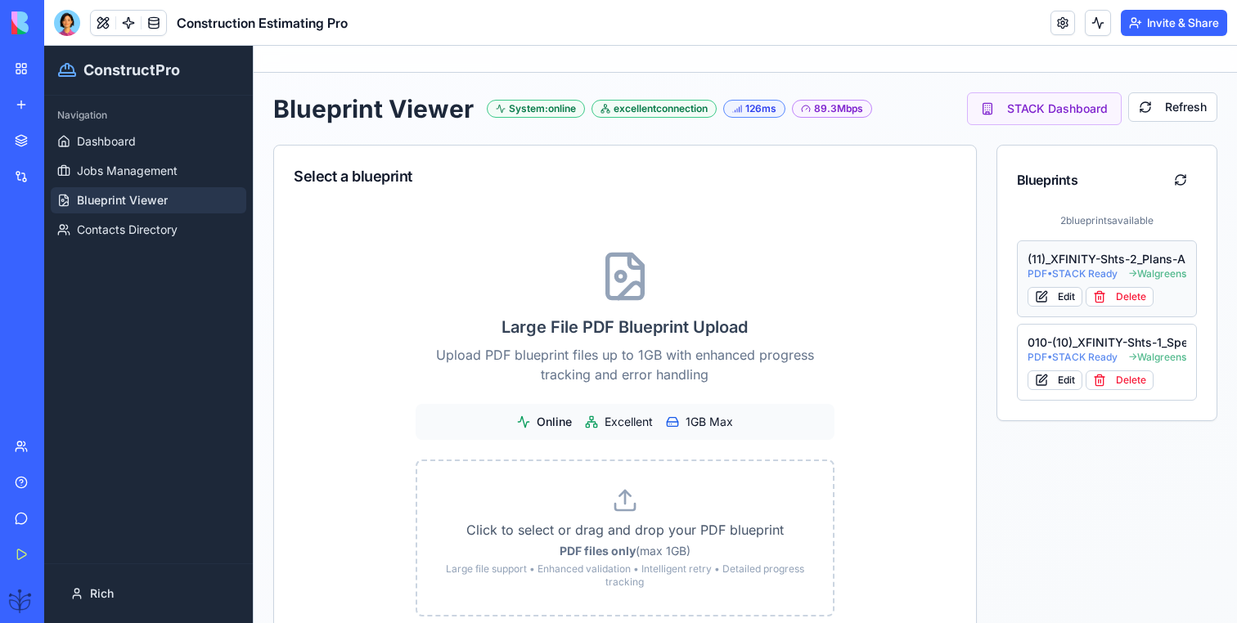
click at [1094, 266] on div "(11)_XFINITY-Shts-2_Plans-A2.01_-_Permit" at bounding box center [1106, 259] width 159 height 16
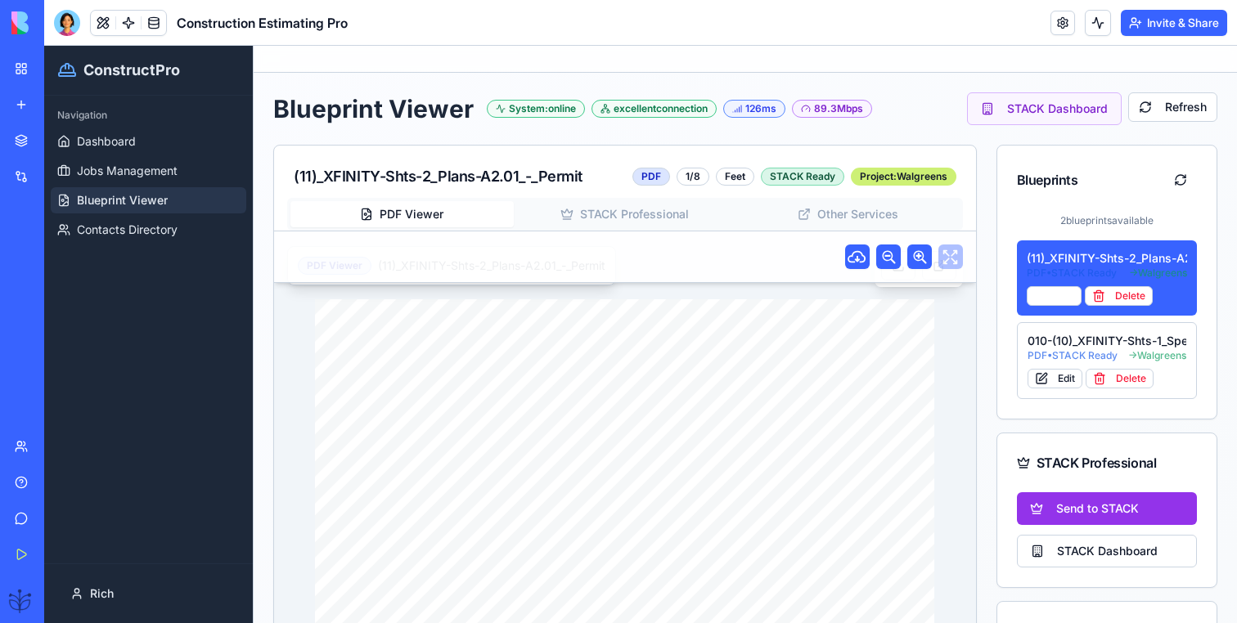
drag, startPoint x: 550, startPoint y: 437, endPoint x: 535, endPoint y: 535, distance: 99.2
click at [535, 537] on div "DRAWING TITLE: ARCH. PROJECT # DRAWN: CHECKED: DISTRIBUTION: DATE: CONTRACTOR(S…" at bounding box center [625, 505] width 620 height 413
drag, startPoint x: 535, startPoint y: 535, endPoint x: 802, endPoint y: 424, distance: 288.6
click at [802, 424] on div "DRAWING TITLE: ARCH. PROJECT # DRAWN: CHECKED: DISTRIBUTION: DATE: CONTRACTOR(S…" at bounding box center [625, 505] width 620 height 413
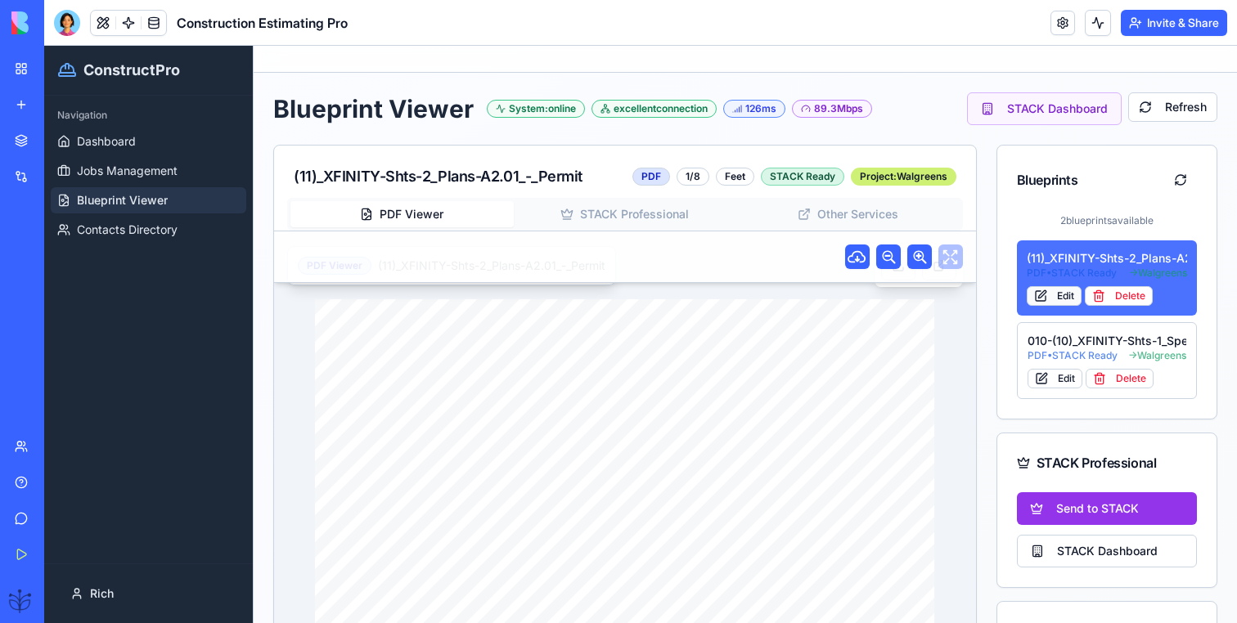
click at [1056, 291] on button "Edit" at bounding box center [1053, 296] width 55 height 20
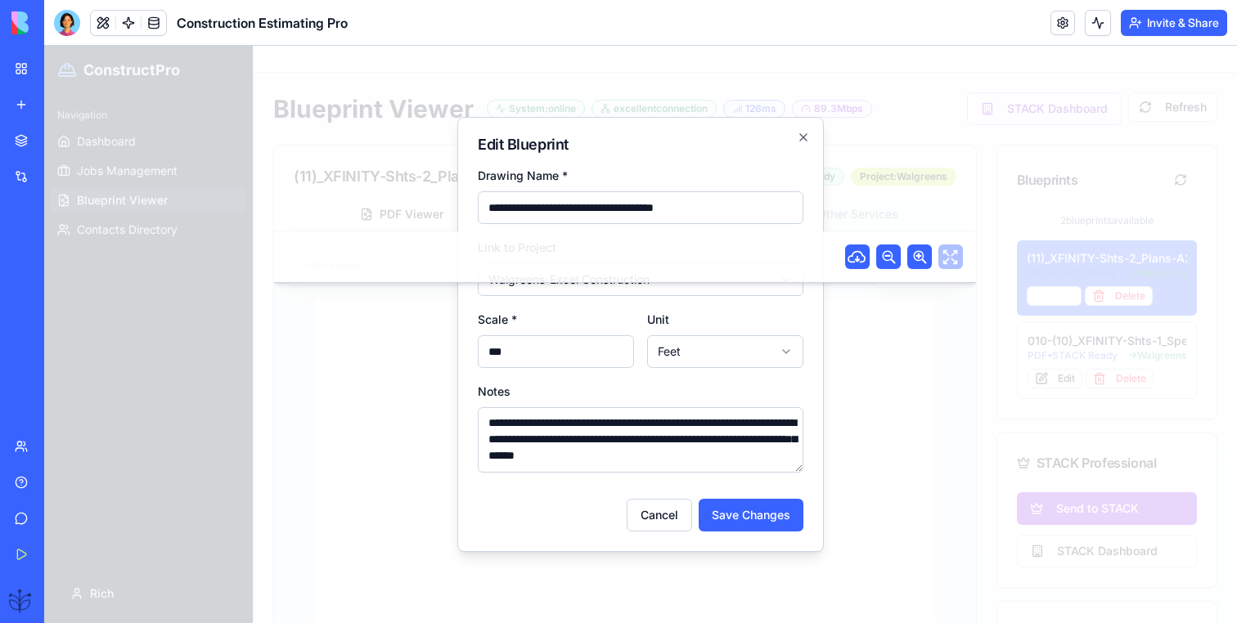
click at [812, 134] on div "**********" at bounding box center [640, 334] width 366 height 435
click at [806, 134] on icon "button" at bounding box center [803, 137] width 7 height 7
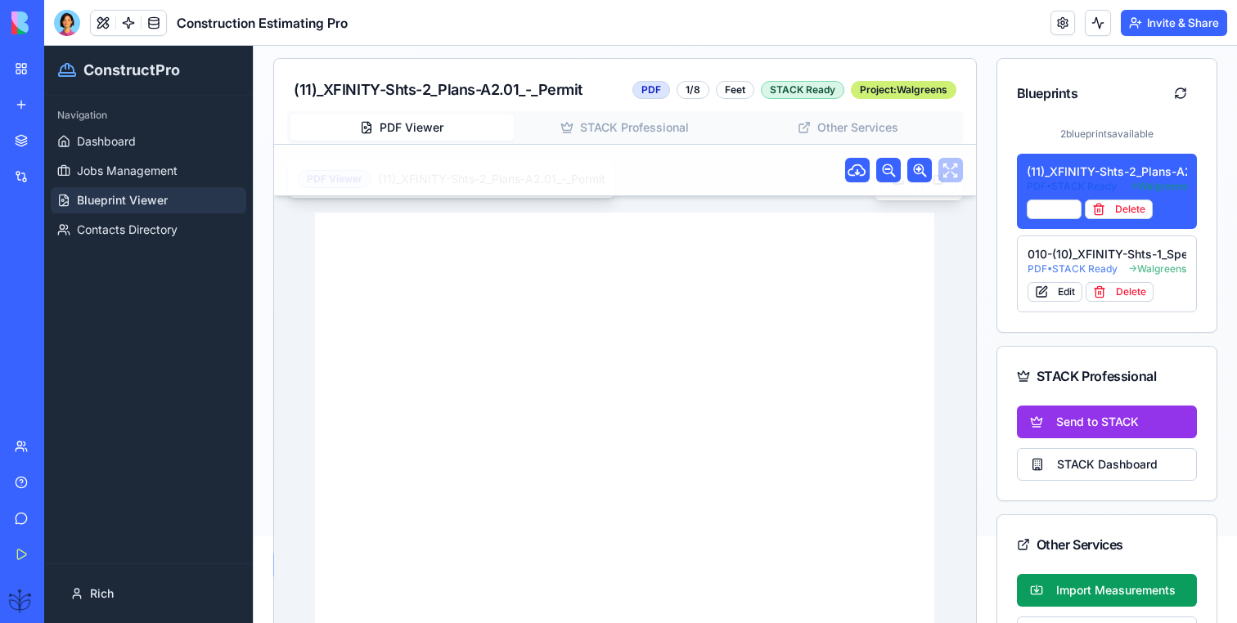
scroll to position [71, 0]
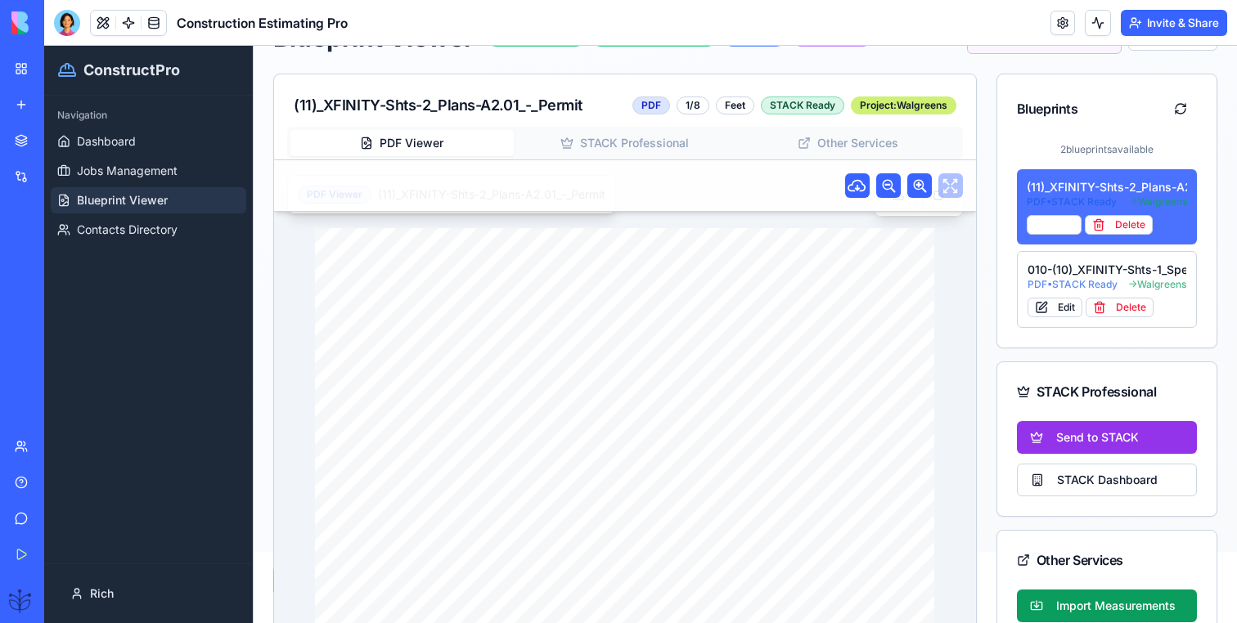
click at [1056, 190] on div "(11)_XFINITY-Shts-2_Plans-A2.01_-_Permit" at bounding box center [1106, 187] width 161 height 16
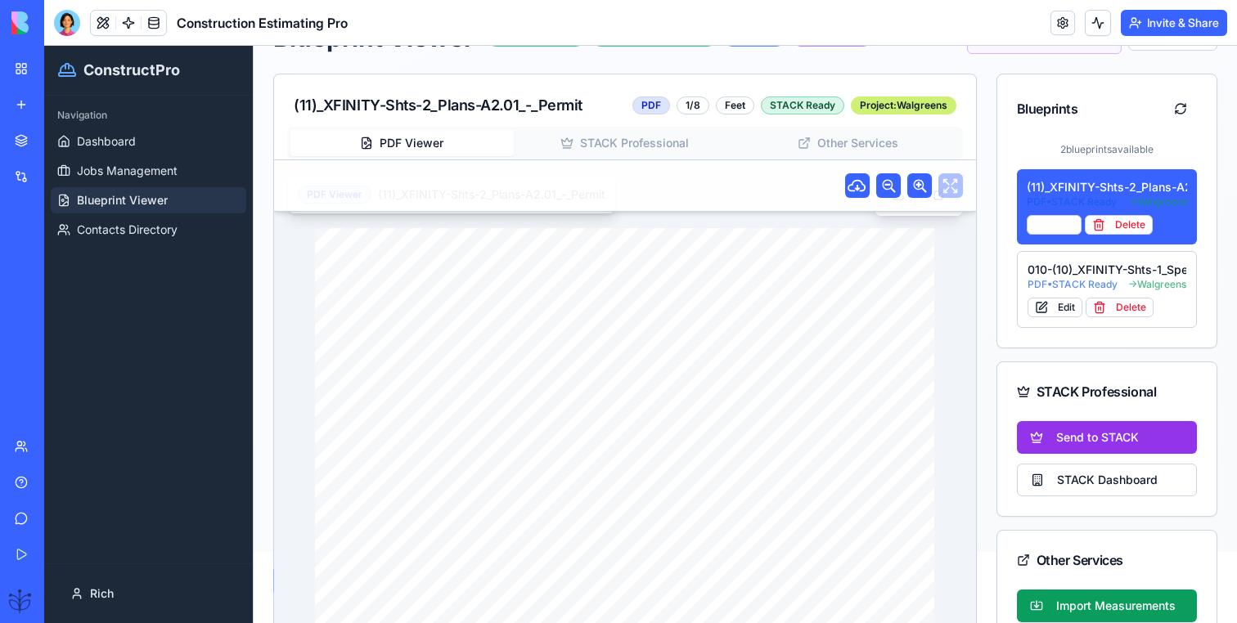
drag, startPoint x: 487, startPoint y: 356, endPoint x: 564, endPoint y: 385, distance: 82.3
click at [565, 385] on div "DRAWING TITLE: ARCH. PROJECT # DRAWN: CHECKED: DISTRIBUTION: DATE: CONTRACTOR(S…" at bounding box center [625, 434] width 620 height 413
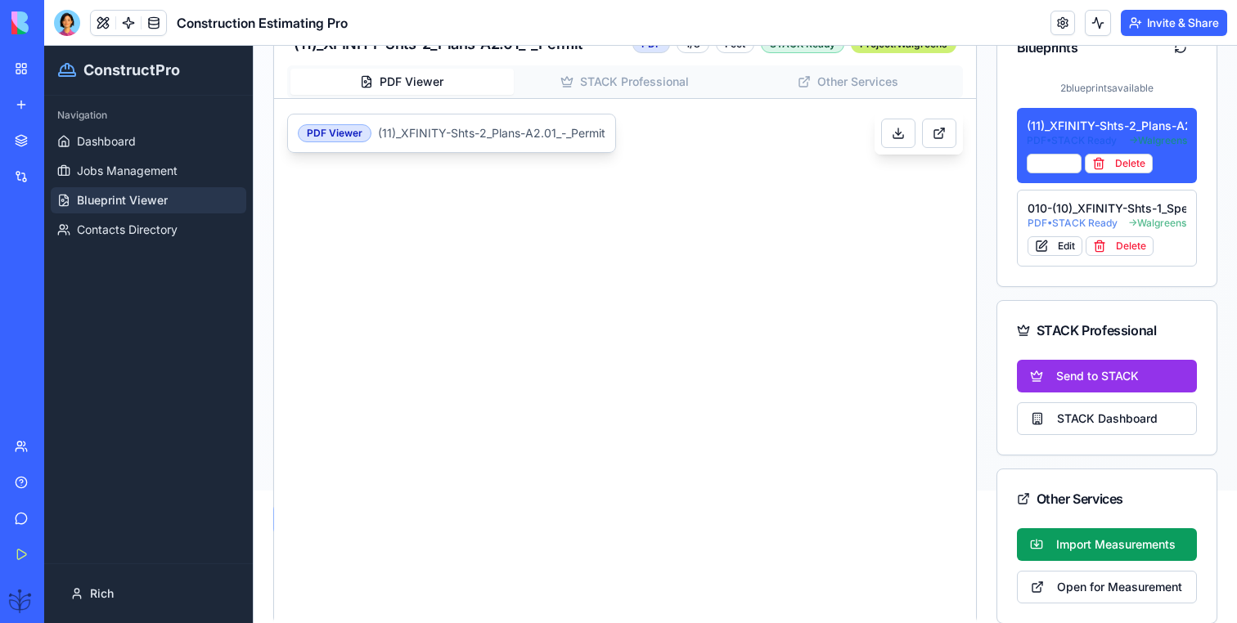
scroll to position [135, 0]
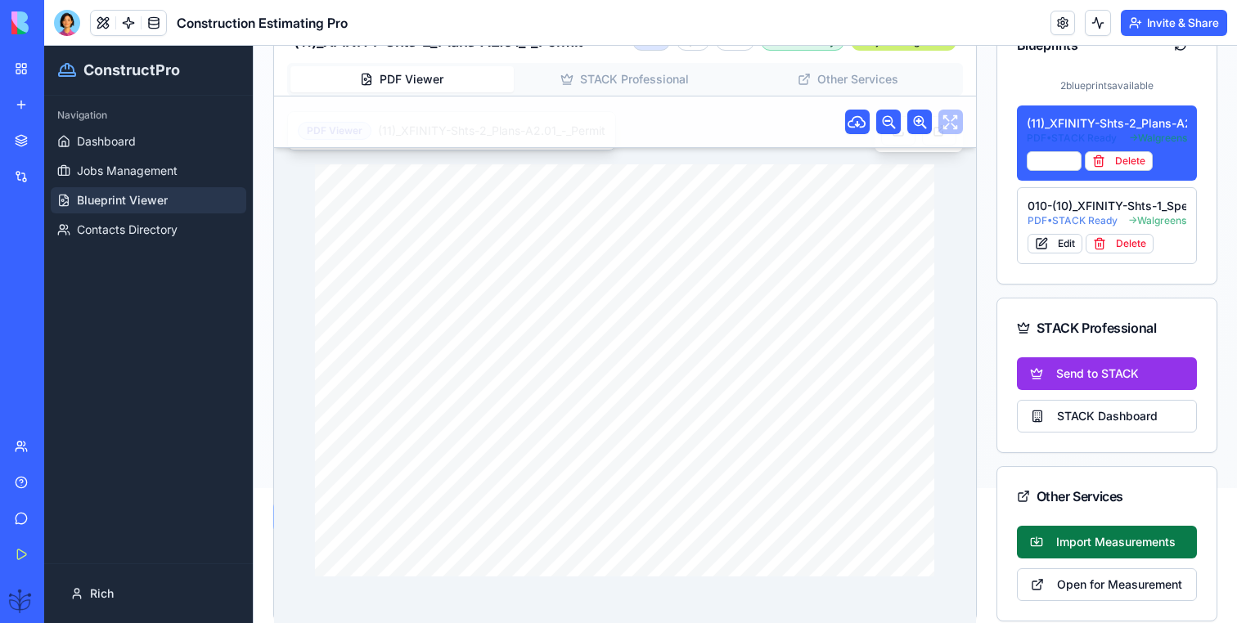
click at [1088, 529] on button "Import Measurements" at bounding box center [1107, 542] width 181 height 33
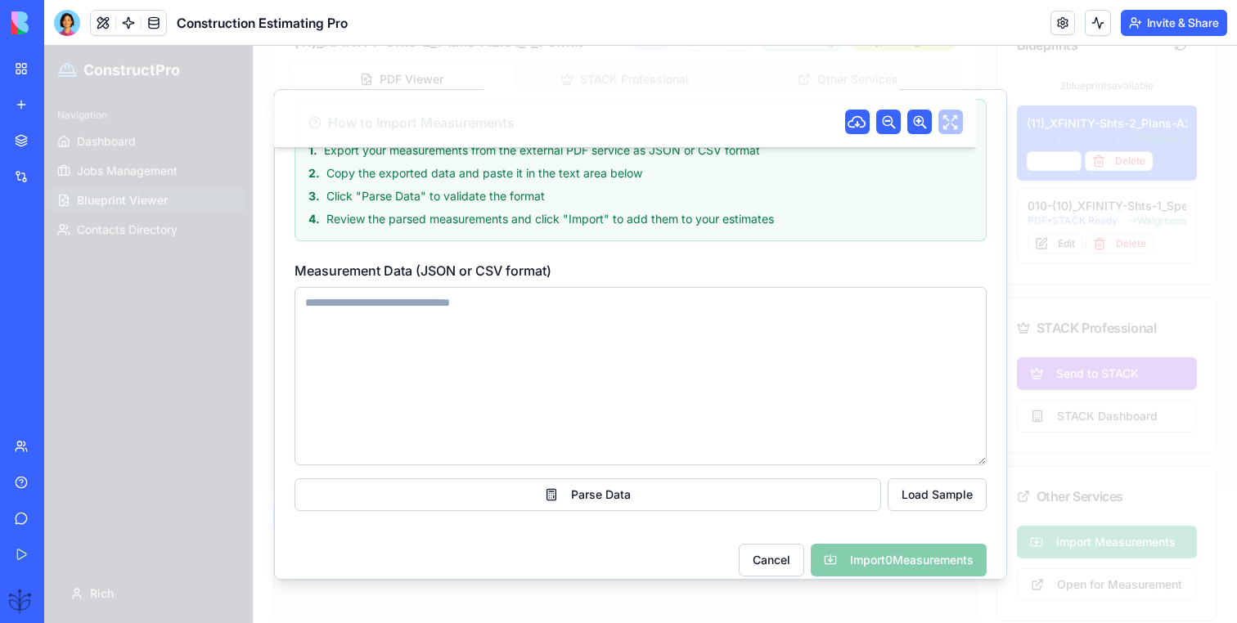
scroll to position [115, 0]
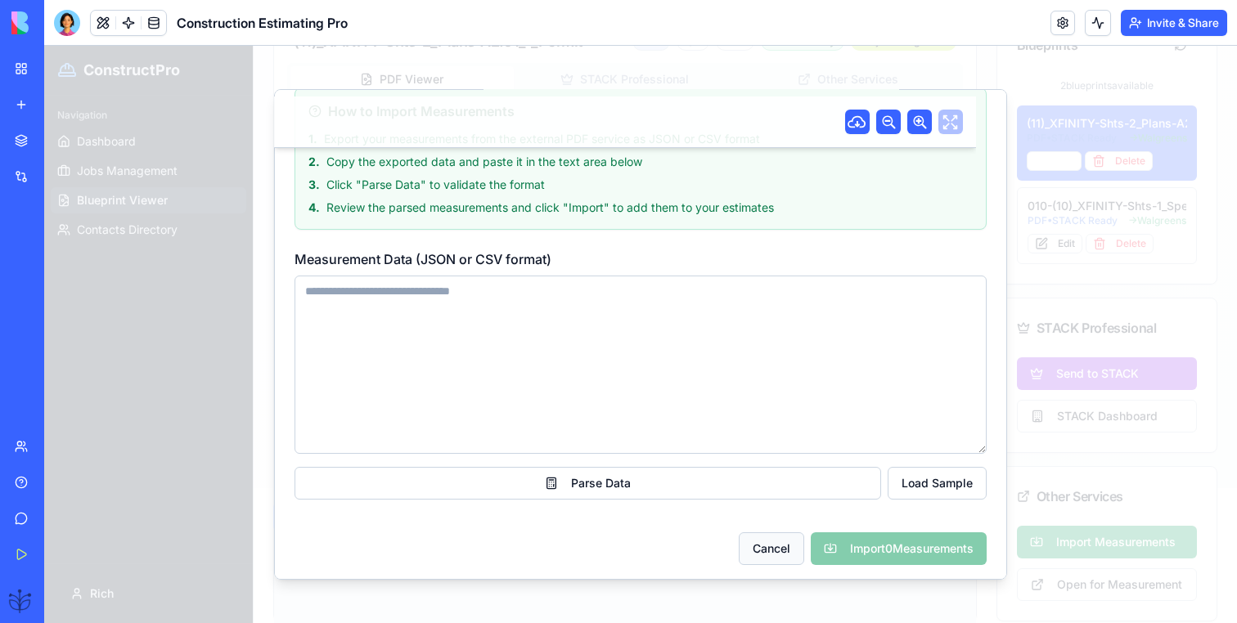
click at [745, 556] on button "Cancel" at bounding box center [771, 548] width 65 height 33
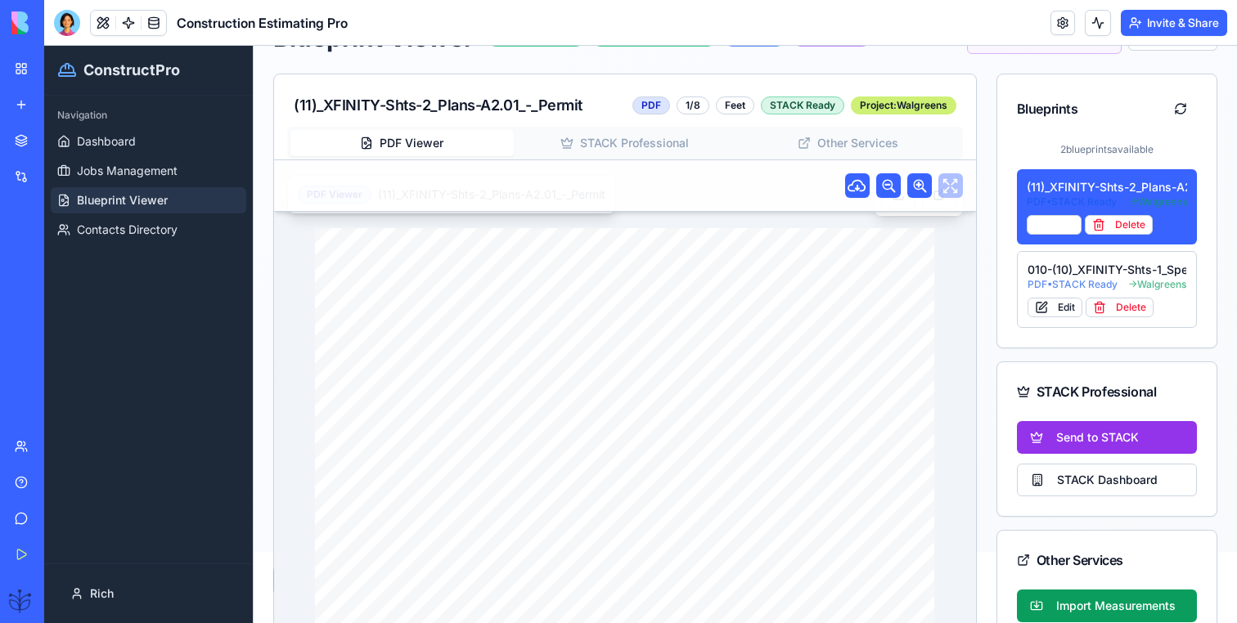
scroll to position [128, 0]
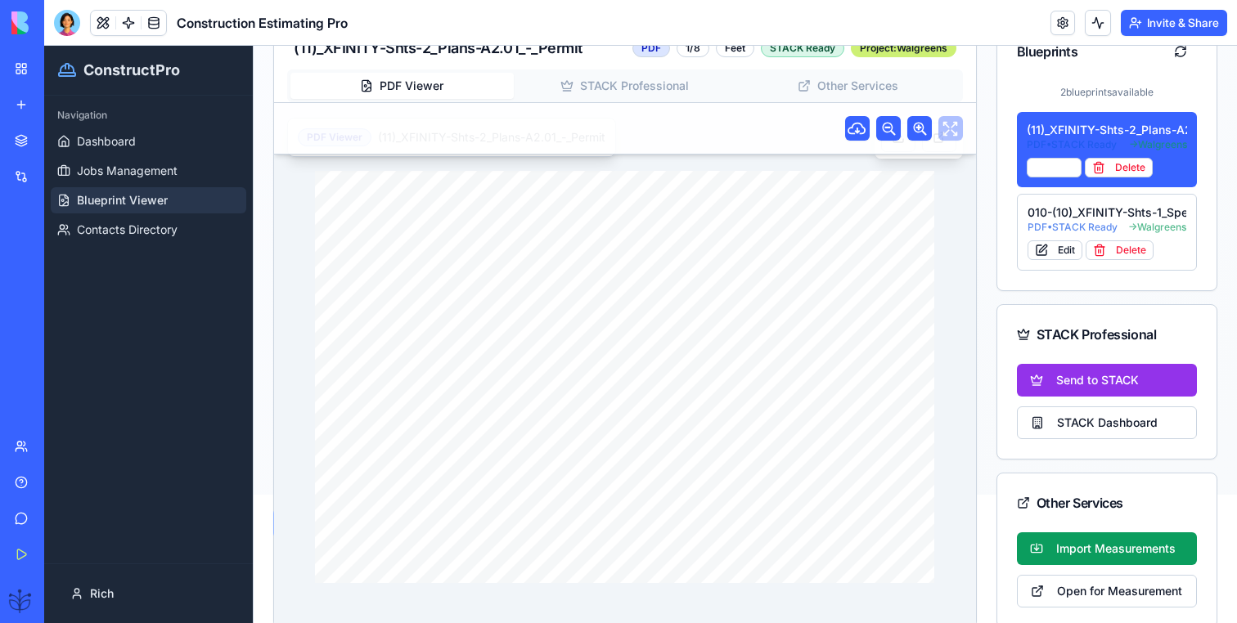
drag, startPoint x: 622, startPoint y: 385, endPoint x: 664, endPoint y: 302, distance: 93.6
click at [664, 302] on div "DRAWING TITLE: ARCH. PROJECT # DRAWN: CHECKED: DISTRIBUTION: DATE: CONTRACTOR(S…" at bounding box center [625, 377] width 620 height 413
drag, startPoint x: 535, startPoint y: 348, endPoint x: 443, endPoint y: 348, distance: 91.6
click at [442, 349] on div "DRAWING TITLE: ARCH. PROJECT # DRAWN: CHECKED: DISTRIBUTION: DATE: CONTRACTOR(S…" at bounding box center [625, 377] width 620 height 413
drag, startPoint x: 443, startPoint y: 348, endPoint x: 585, endPoint y: 371, distance: 143.5
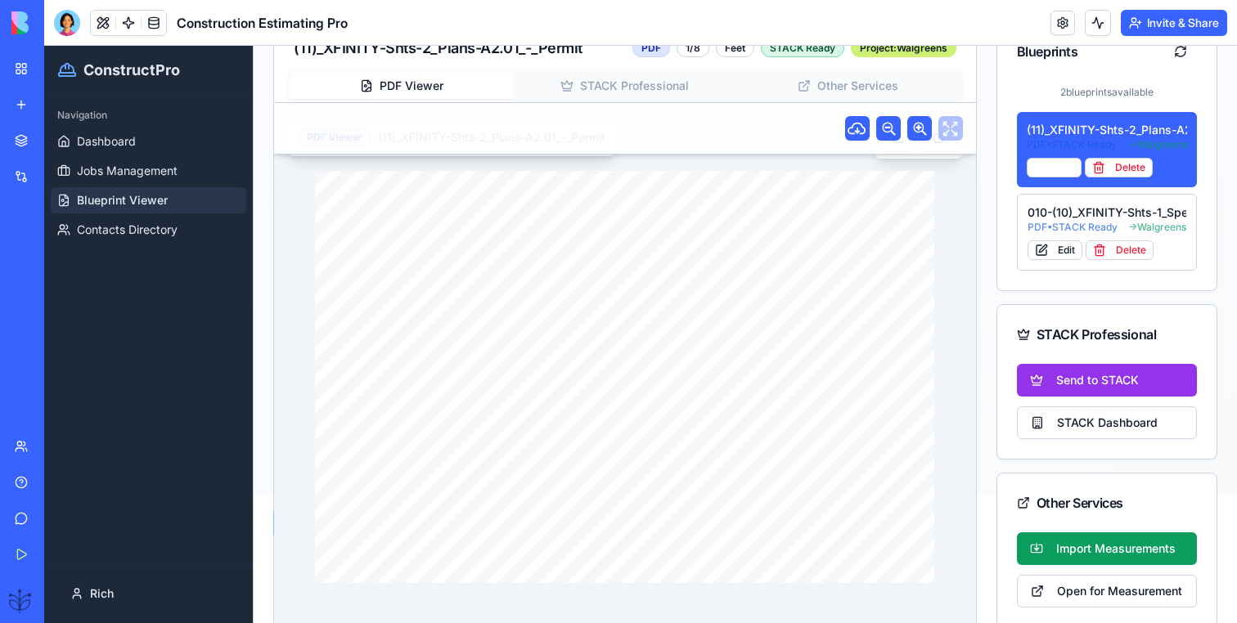
click at [586, 371] on div "DRAWING TITLE: ARCH. PROJECT # DRAWN: CHECKED: DISTRIBUTION: DATE: CONTRACTOR(S…" at bounding box center [625, 377] width 620 height 413
